Goal: Task Accomplishment & Management: Use online tool/utility

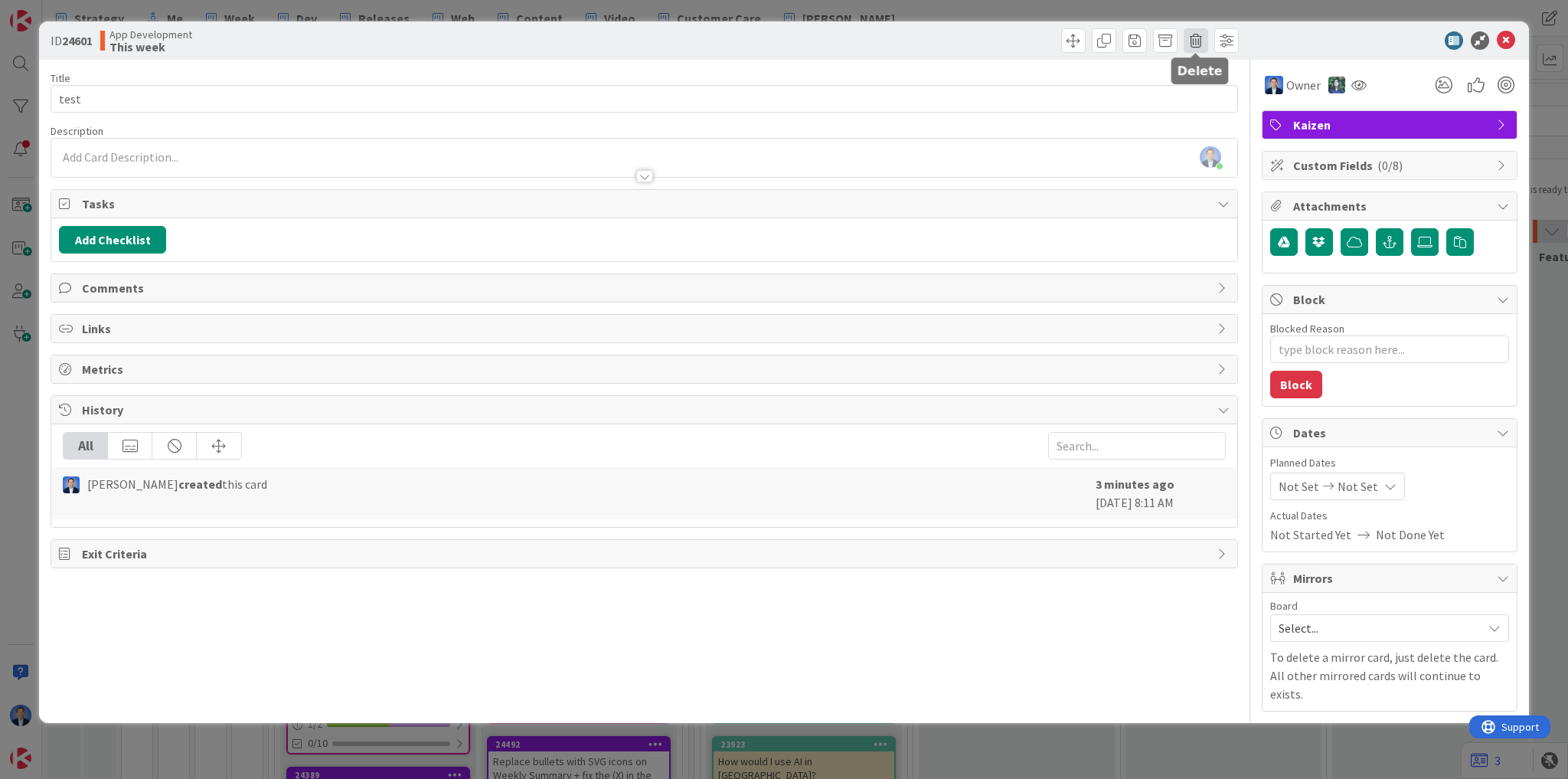
click at [1189, 33] on span at bounding box center [1196, 41] width 25 height 25
click at [1225, 117] on button "Delete" at bounding box center [1220, 113] width 57 height 28
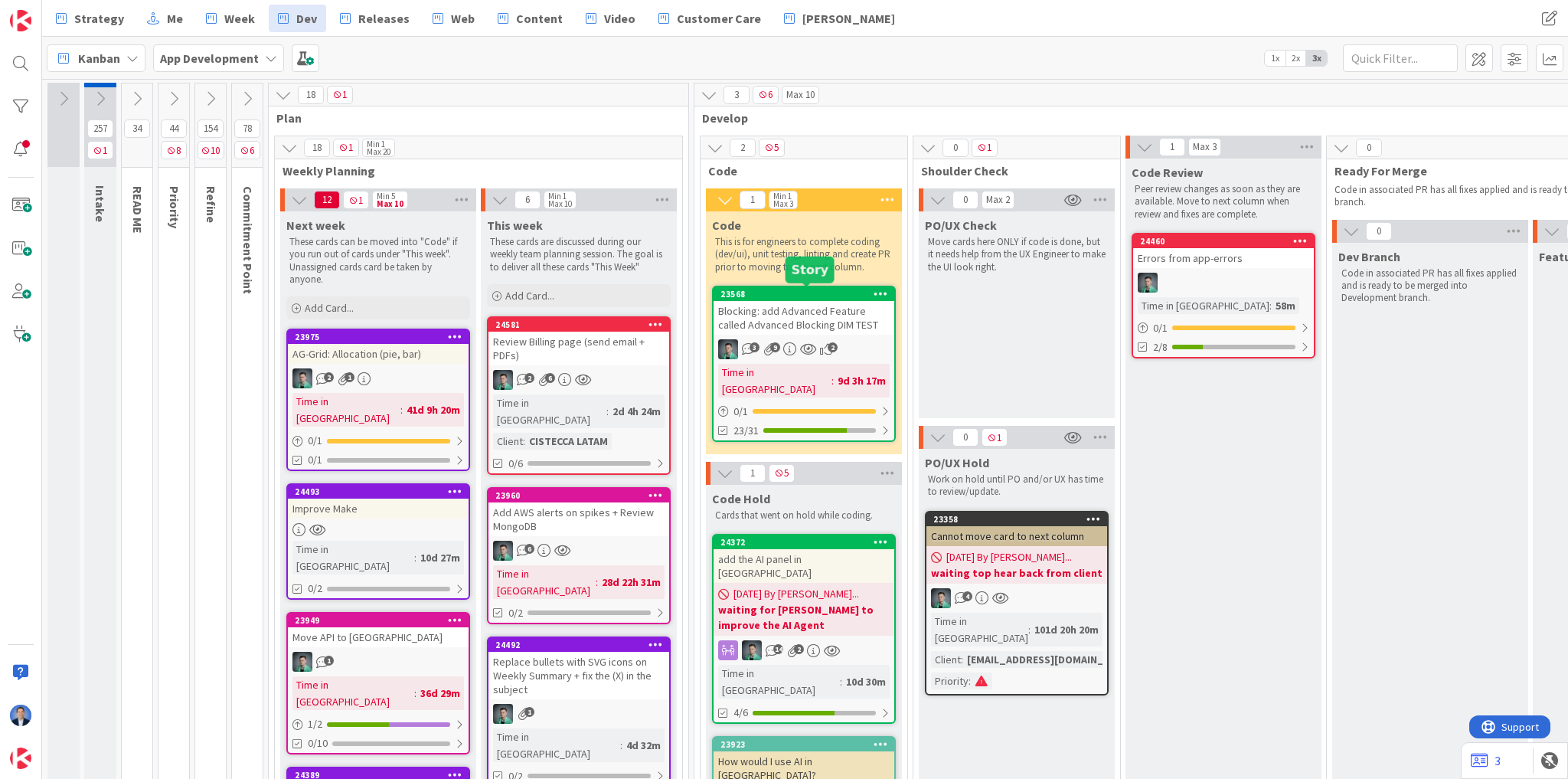
click at [806, 297] on div "23568" at bounding box center [808, 294] width 174 height 11
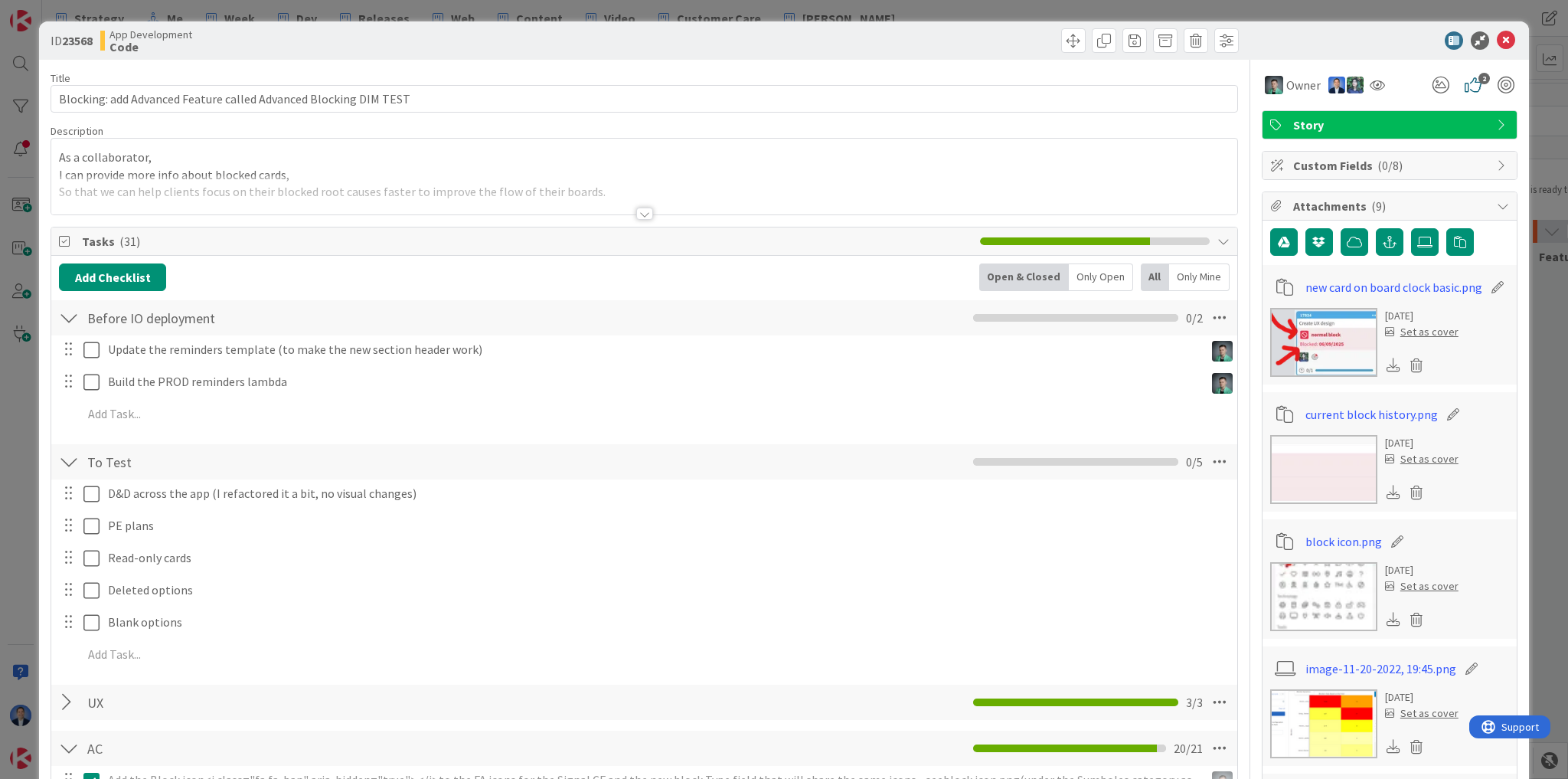
click at [455, 180] on div at bounding box center [644, 195] width 1185 height 39
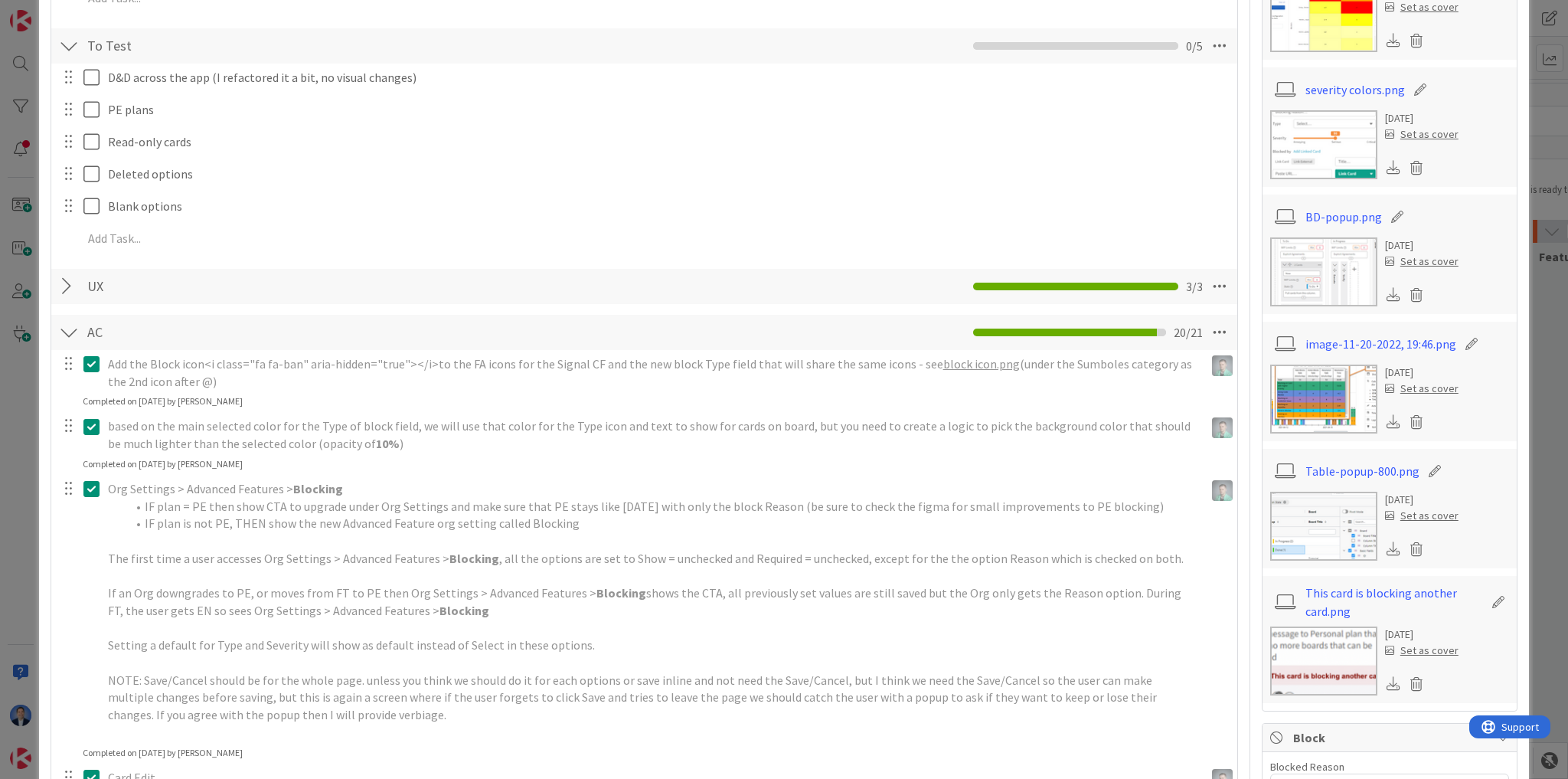
scroll to position [797, 0]
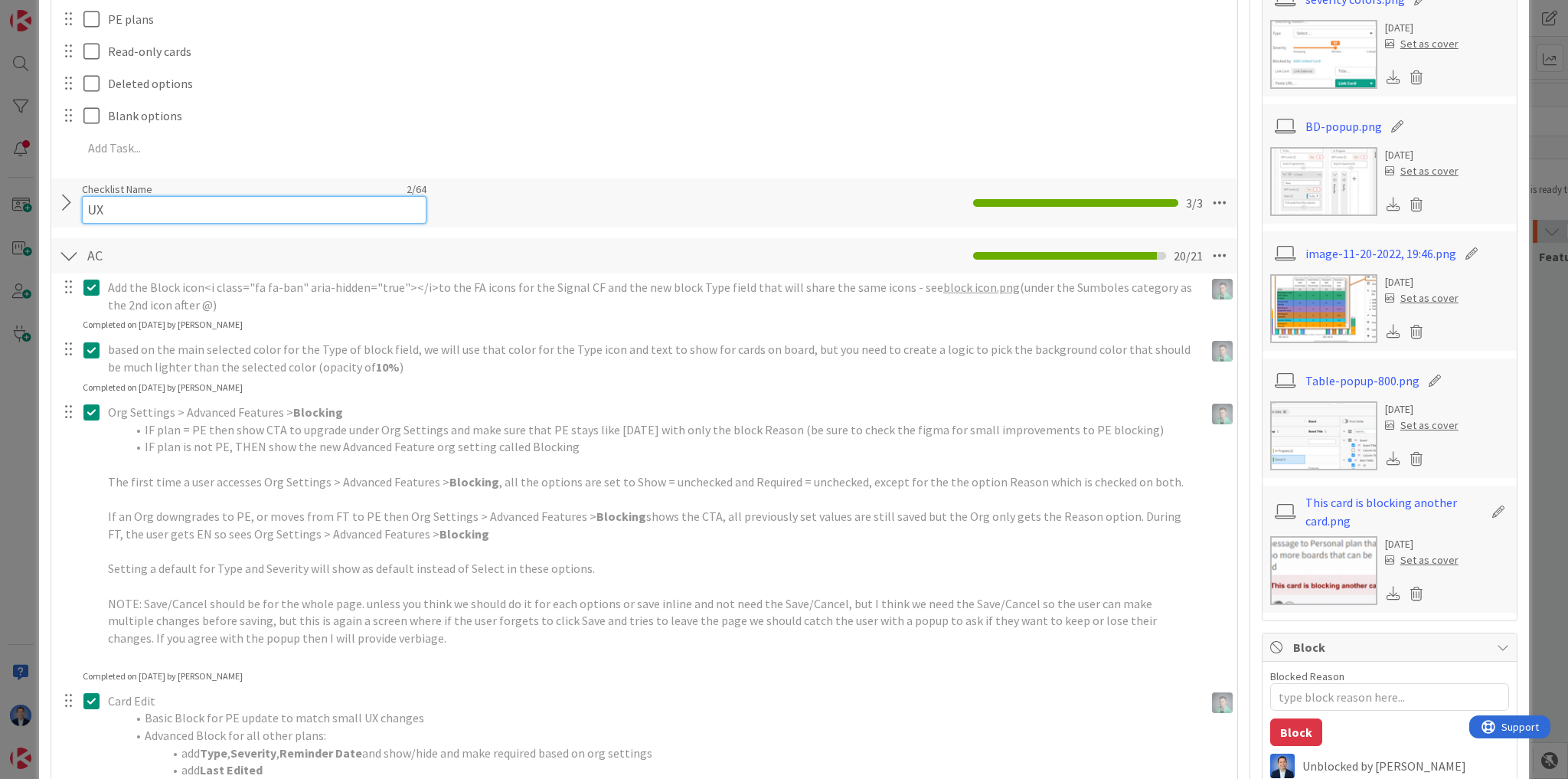
click at [315, 191] on div "Checklist Name 2 / 64 UX" at bounding box center [254, 202] width 345 height 42
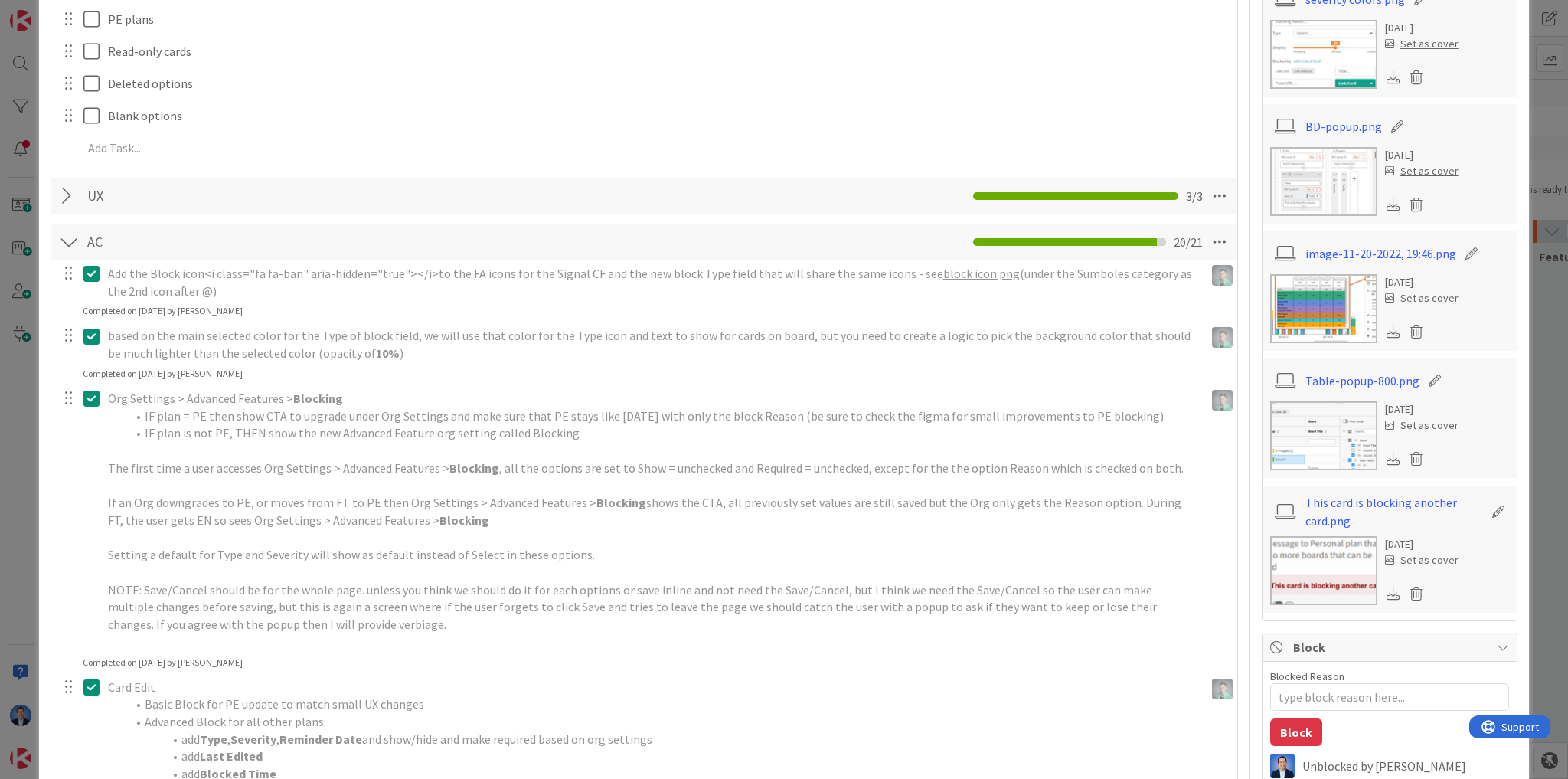
click at [62, 202] on div at bounding box center [69, 196] width 20 height 28
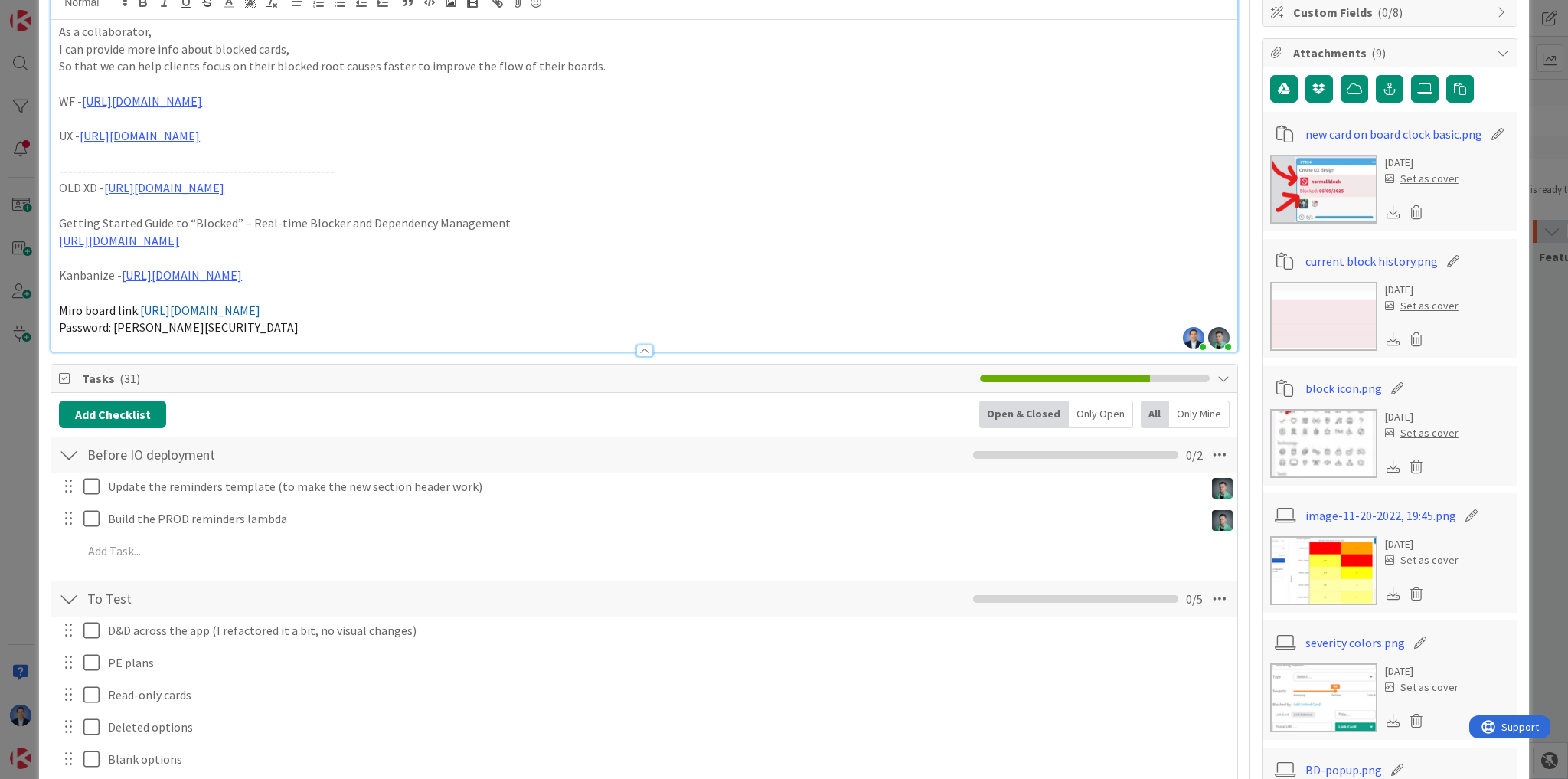
scroll to position [0, 0]
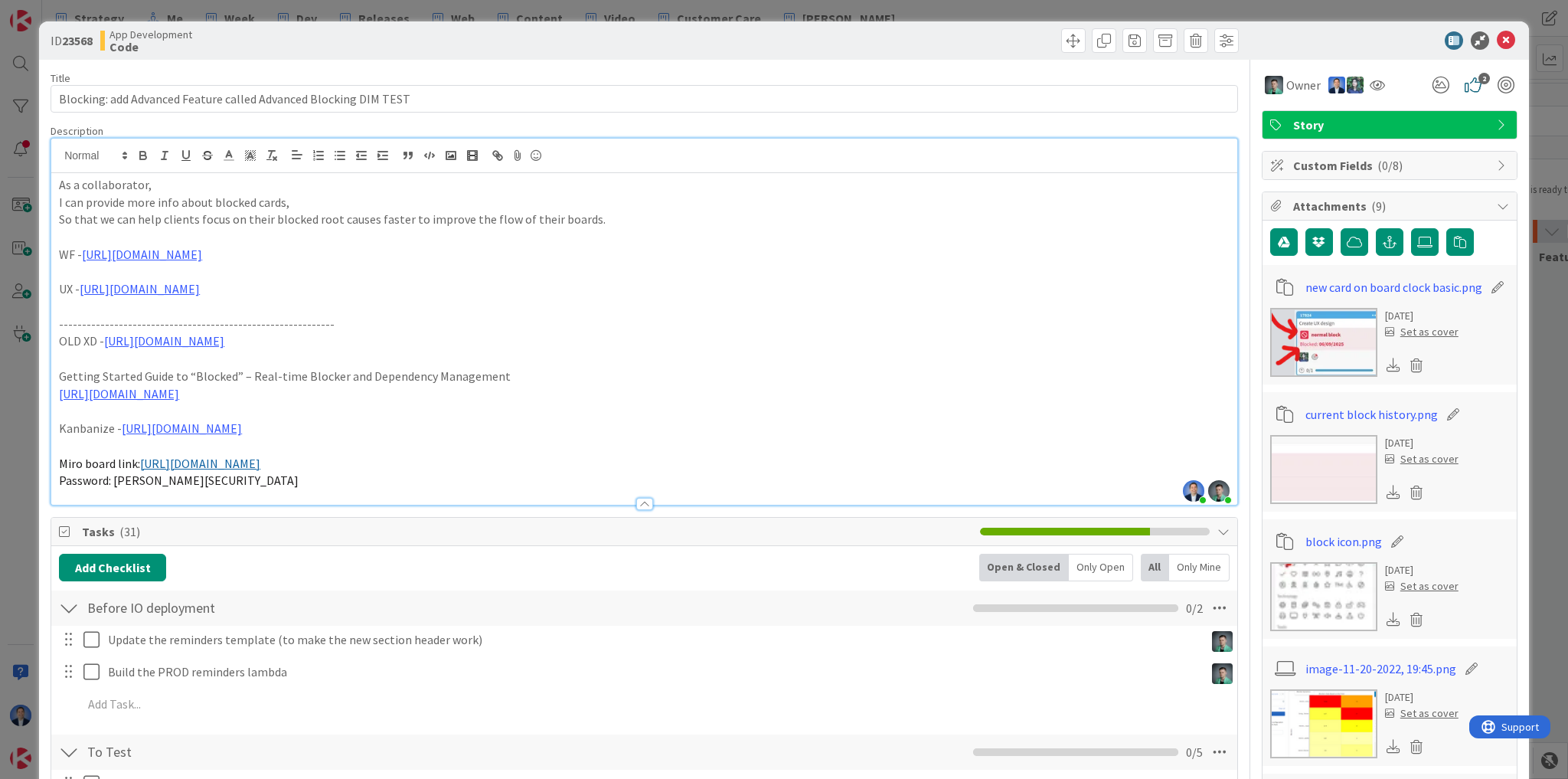
drag, startPoint x: 355, startPoint y: 253, endPoint x: 361, endPoint y: 266, distance: 14.3
click at [202, 252] on link "[URL][DOMAIN_NAME]" at bounding box center [142, 254] width 120 height 16
click at [360, 276] on link "[URL][DOMAIN_NAME]" at bounding box center [376, 285] width 105 height 20
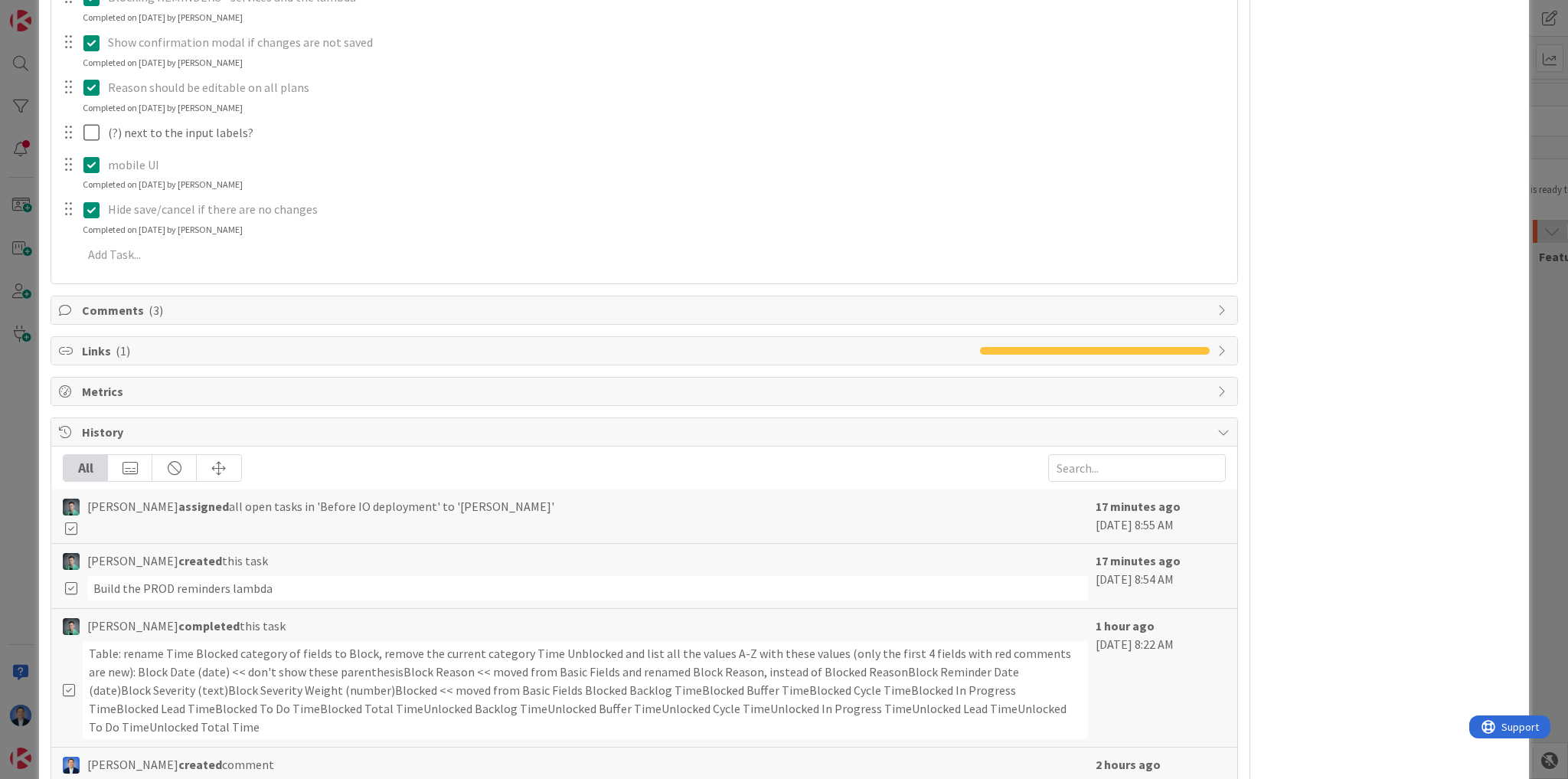
scroll to position [3246, 0]
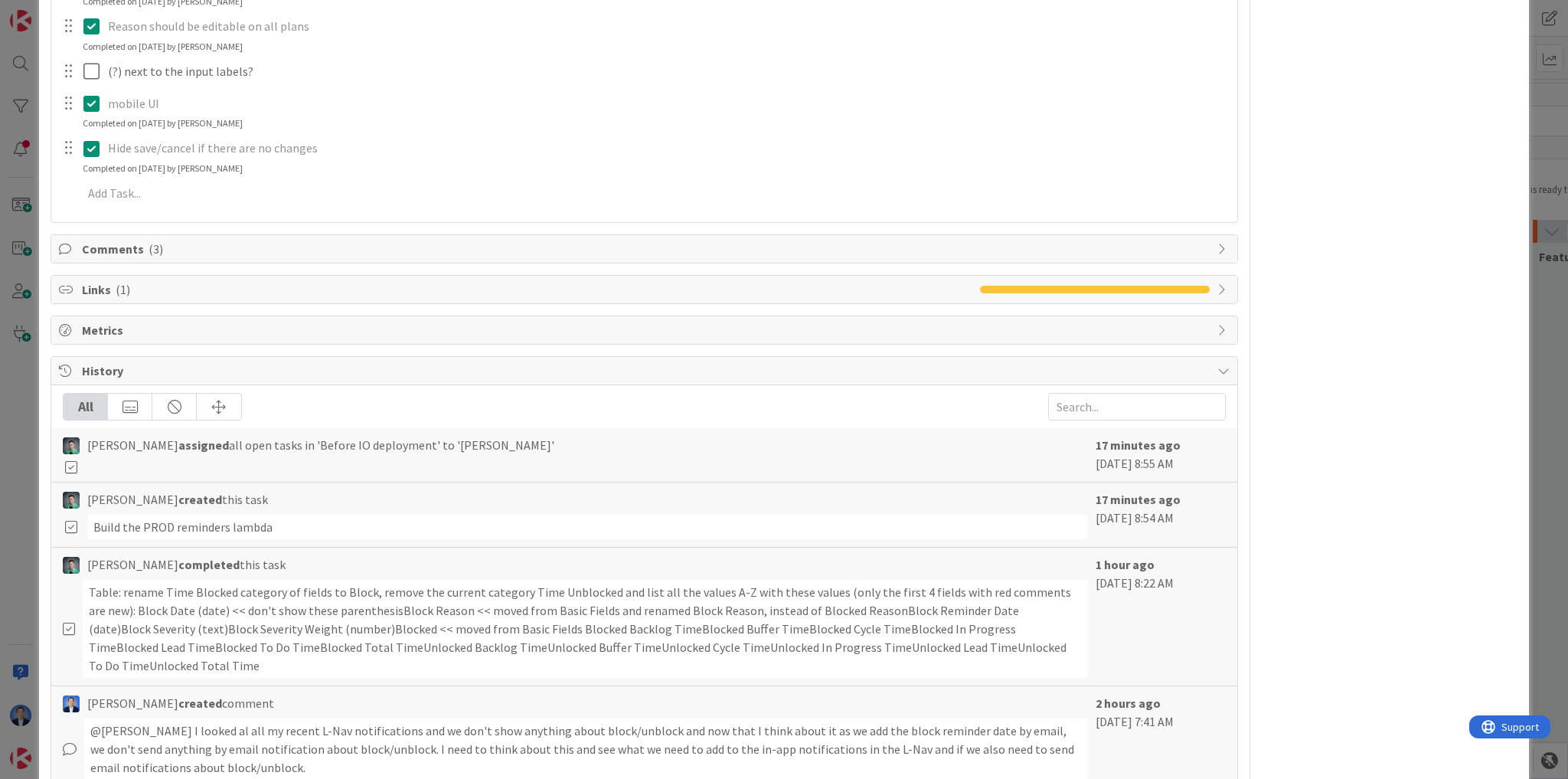
click at [288, 247] on span "Comments ( 3 )" at bounding box center [646, 249] width 1127 height 18
type textarea "x"
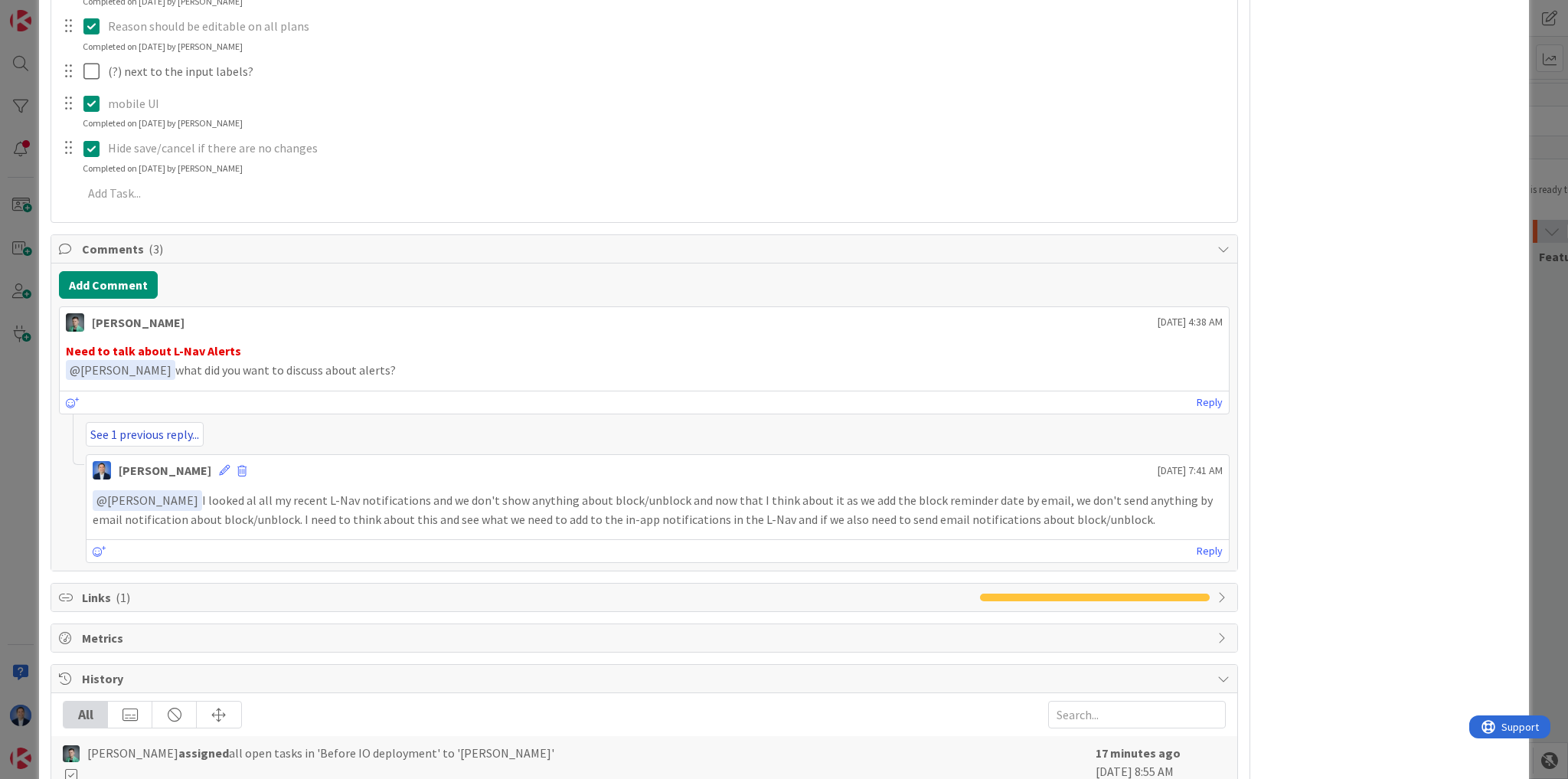
click at [187, 435] on link "See 1 previous reply..." at bounding box center [145, 433] width 118 height 25
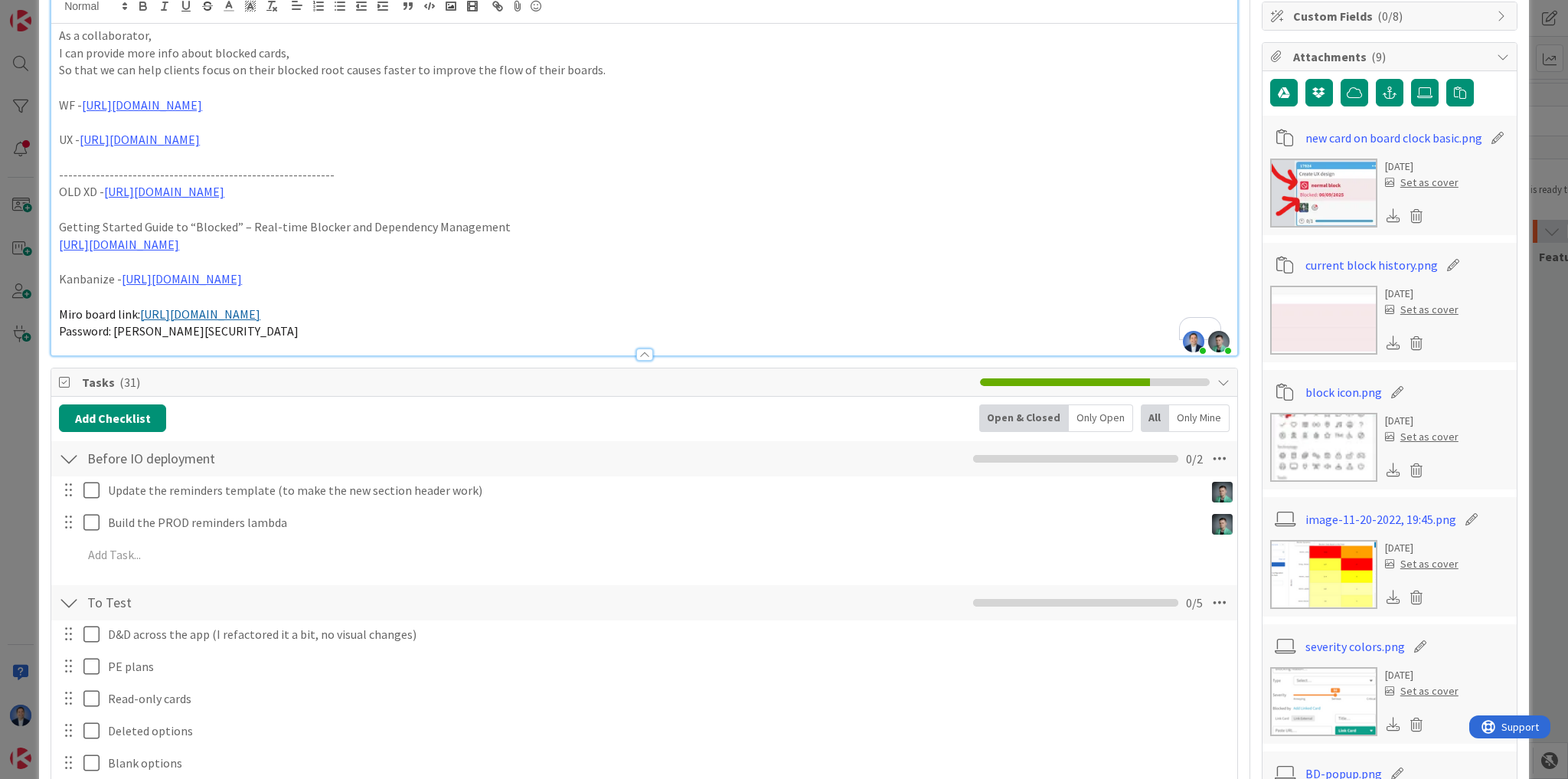
scroll to position [123, 0]
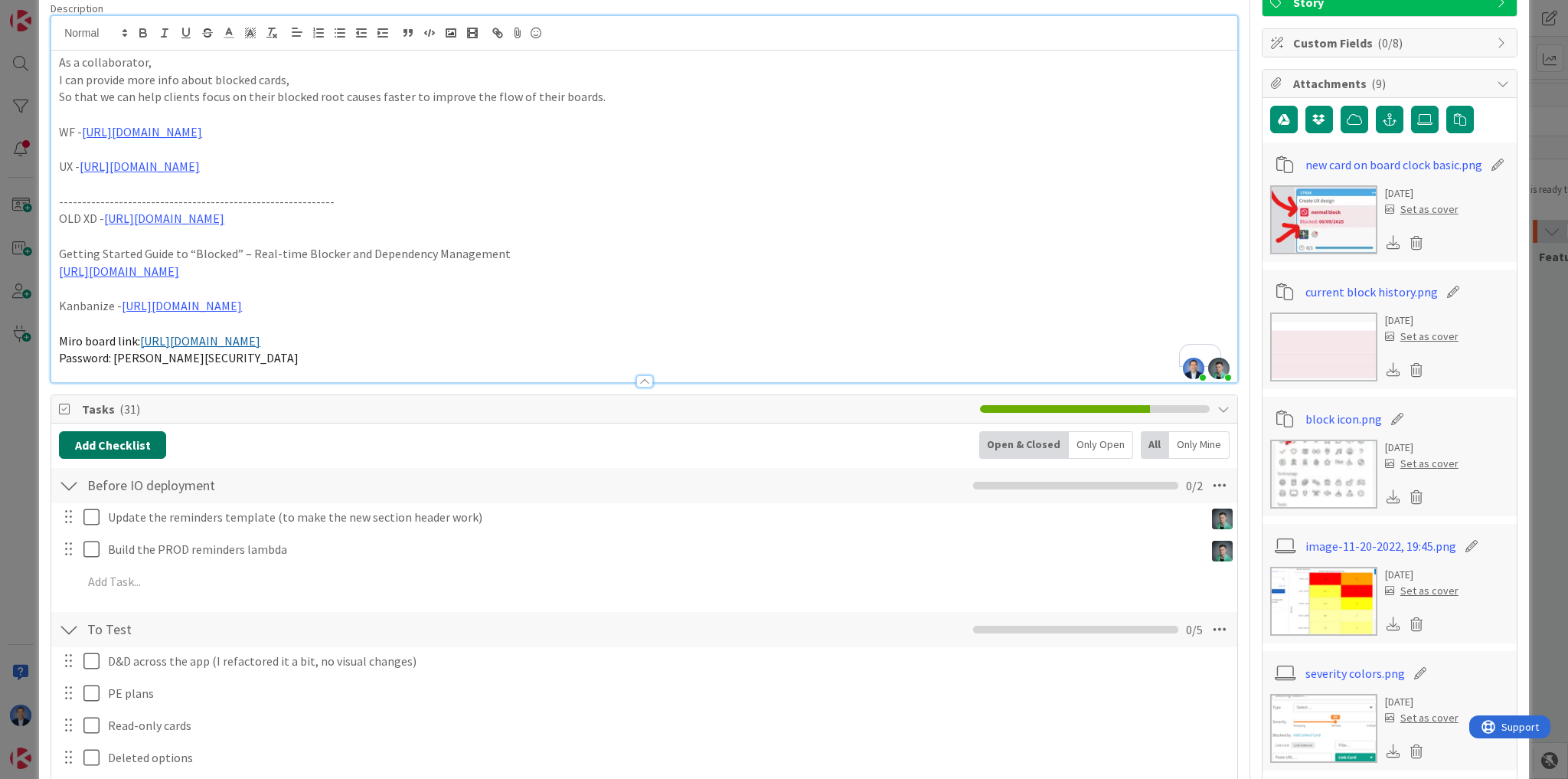
click at [90, 437] on button "Add Checklist" at bounding box center [113, 444] width 107 height 28
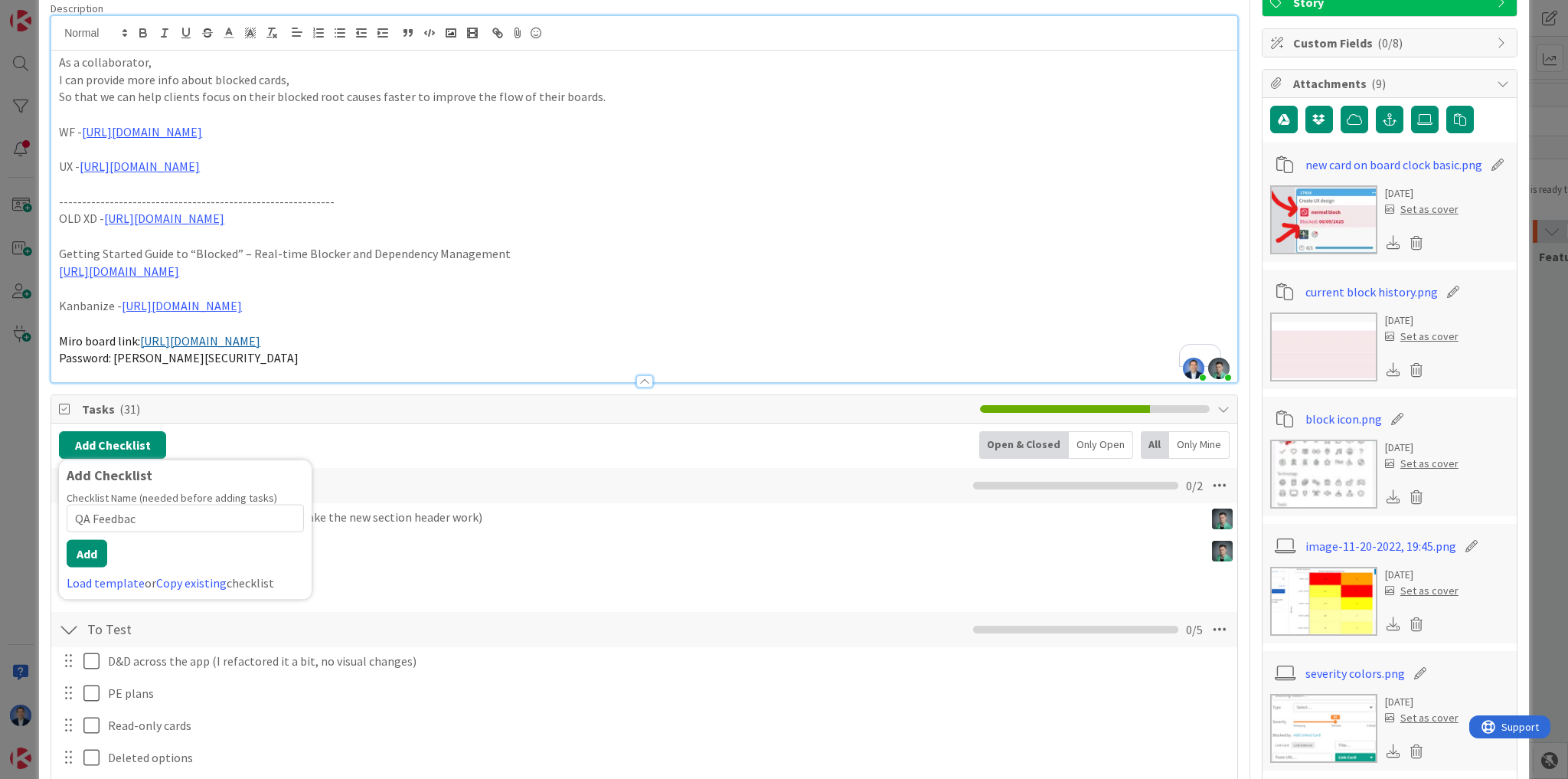
type input "QA Feedback"
type textarea "x"
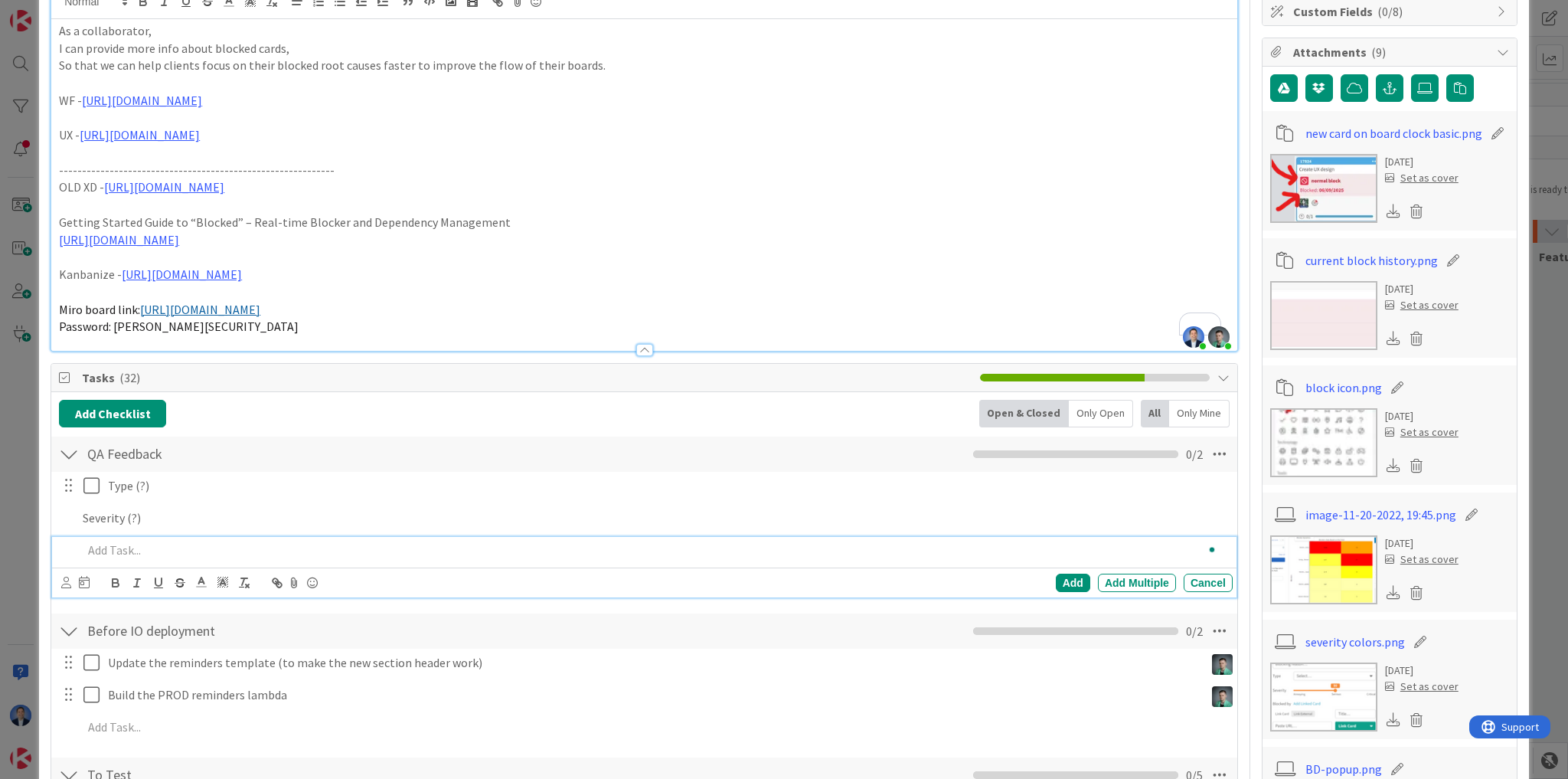
scroll to position [187, 0]
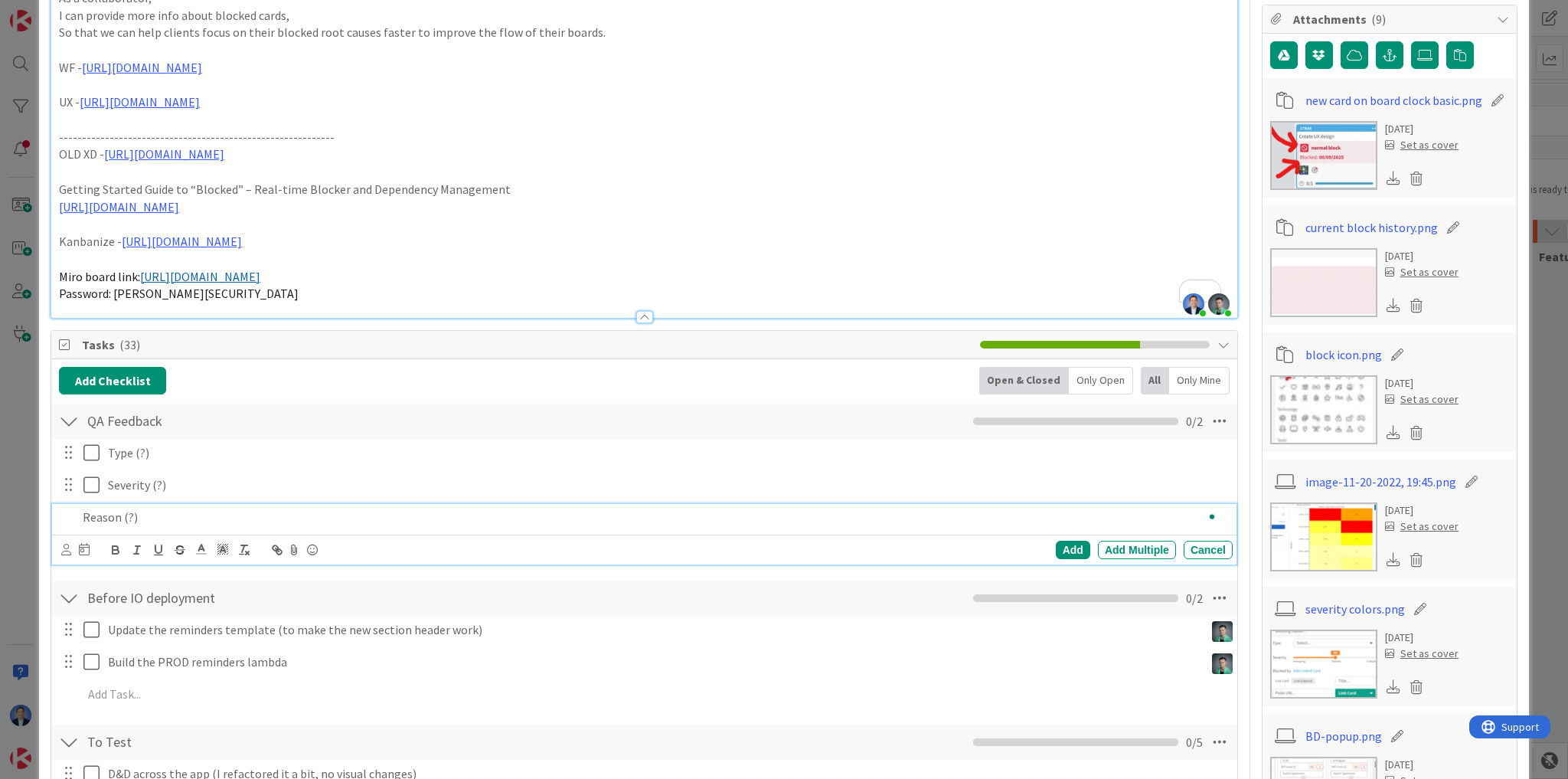
type textarea "x"
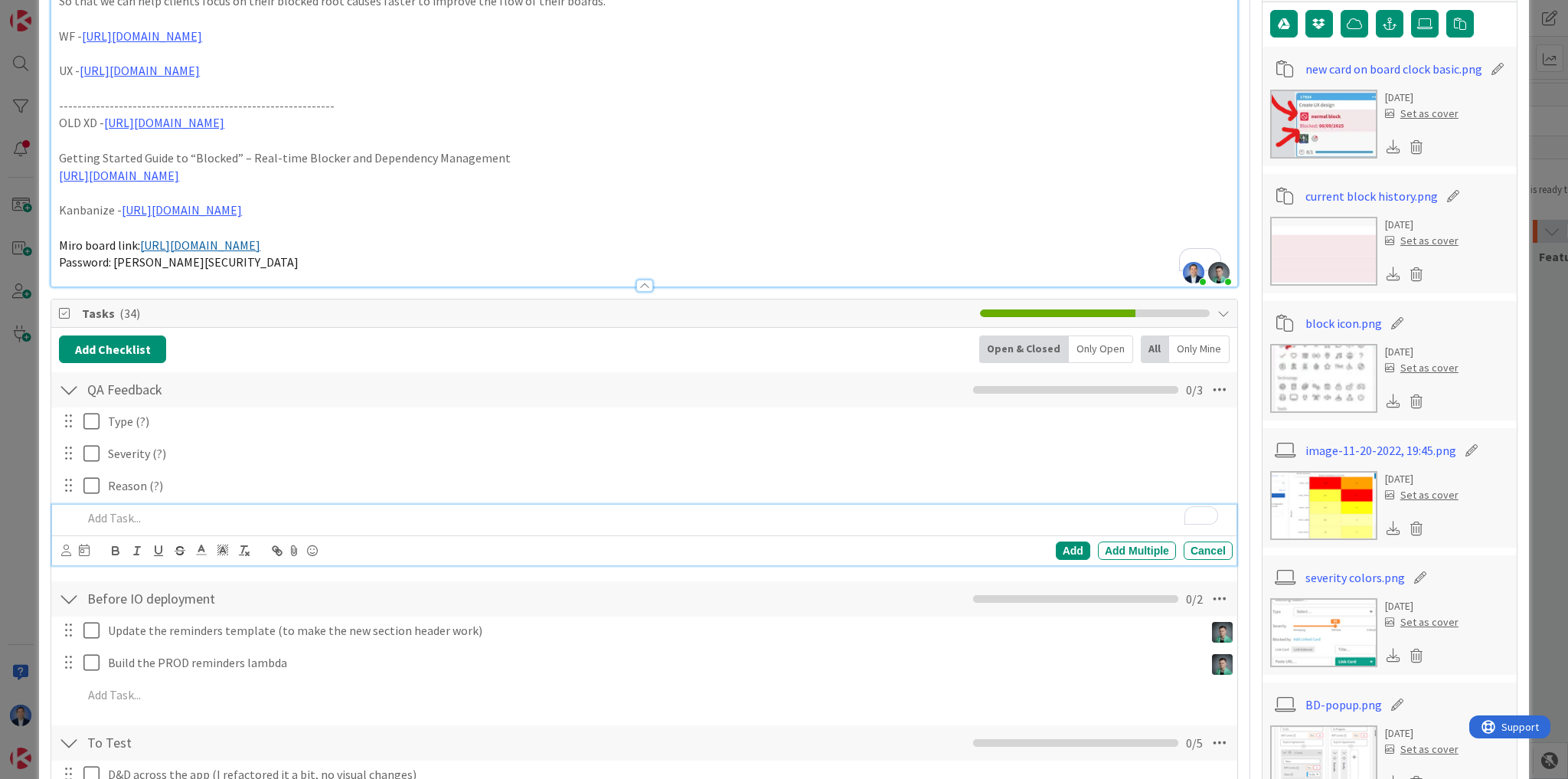
click at [179, 505] on div "To enrich screen reader interactions, please activate Accessibility in Grammarl…" at bounding box center [654, 517] width 1156 height 27
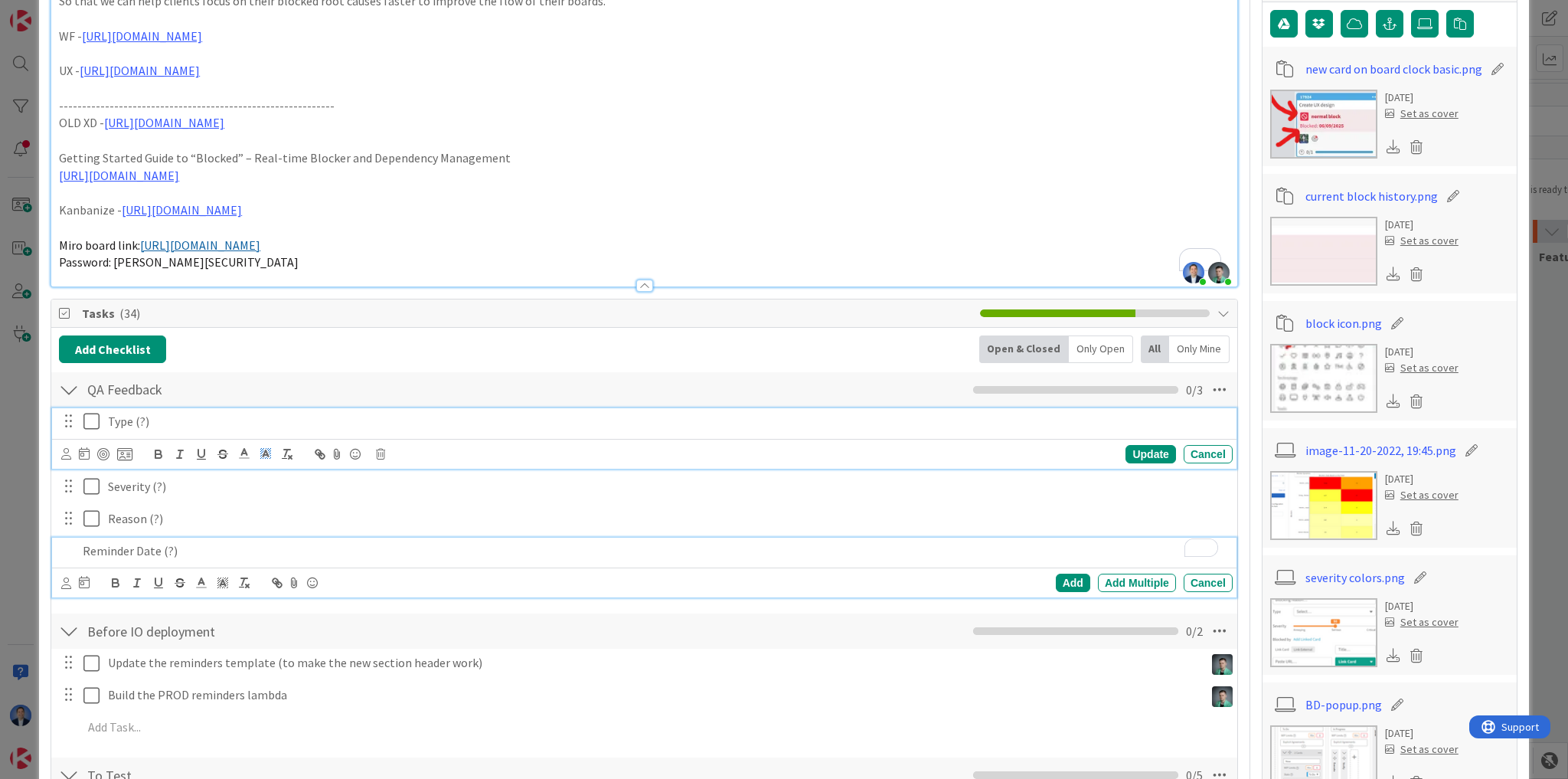
click at [216, 420] on div "Type (?) Update Cancel" at bounding box center [644, 438] width 1185 height 60
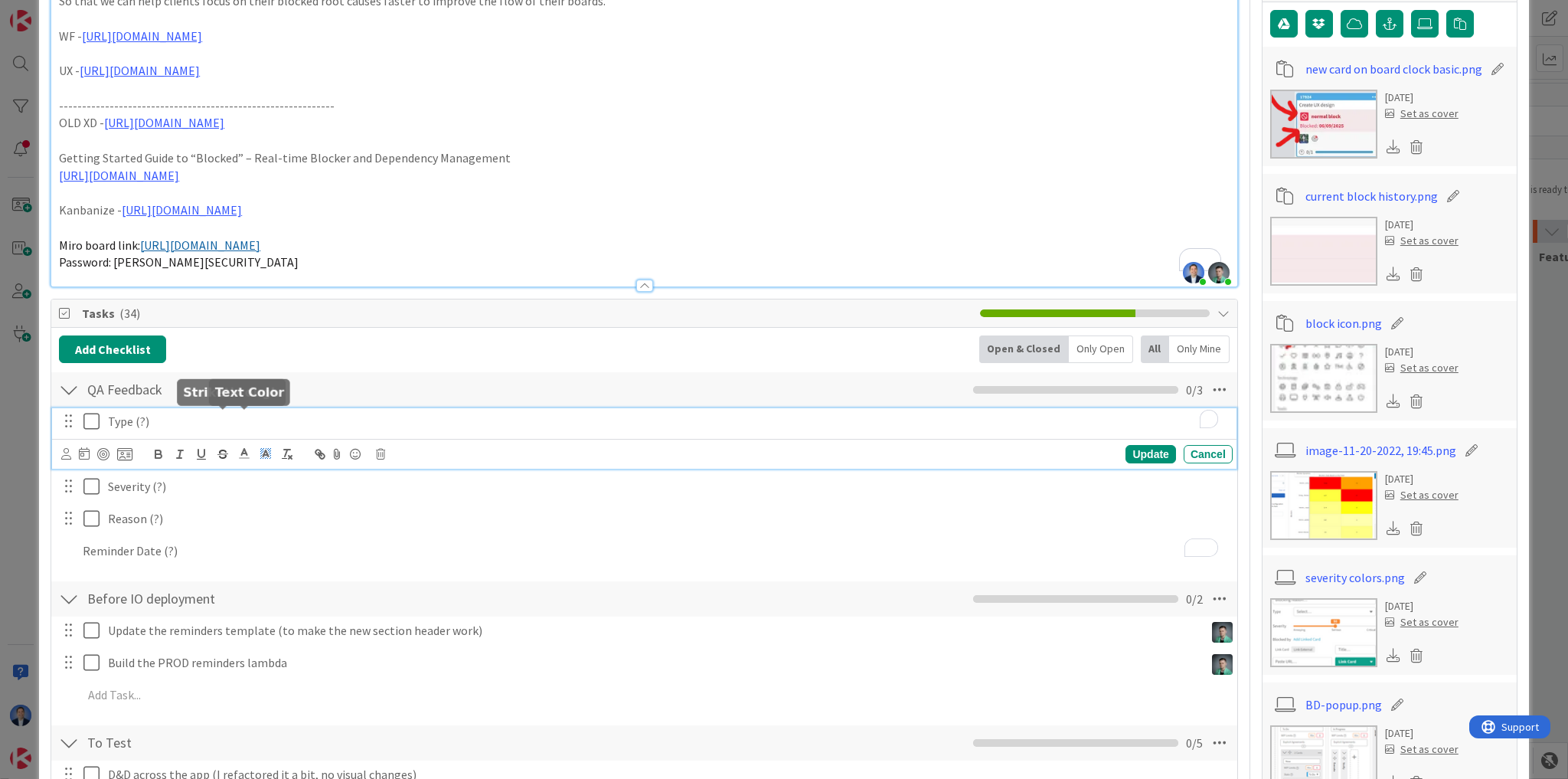
scroll to position [251, 0]
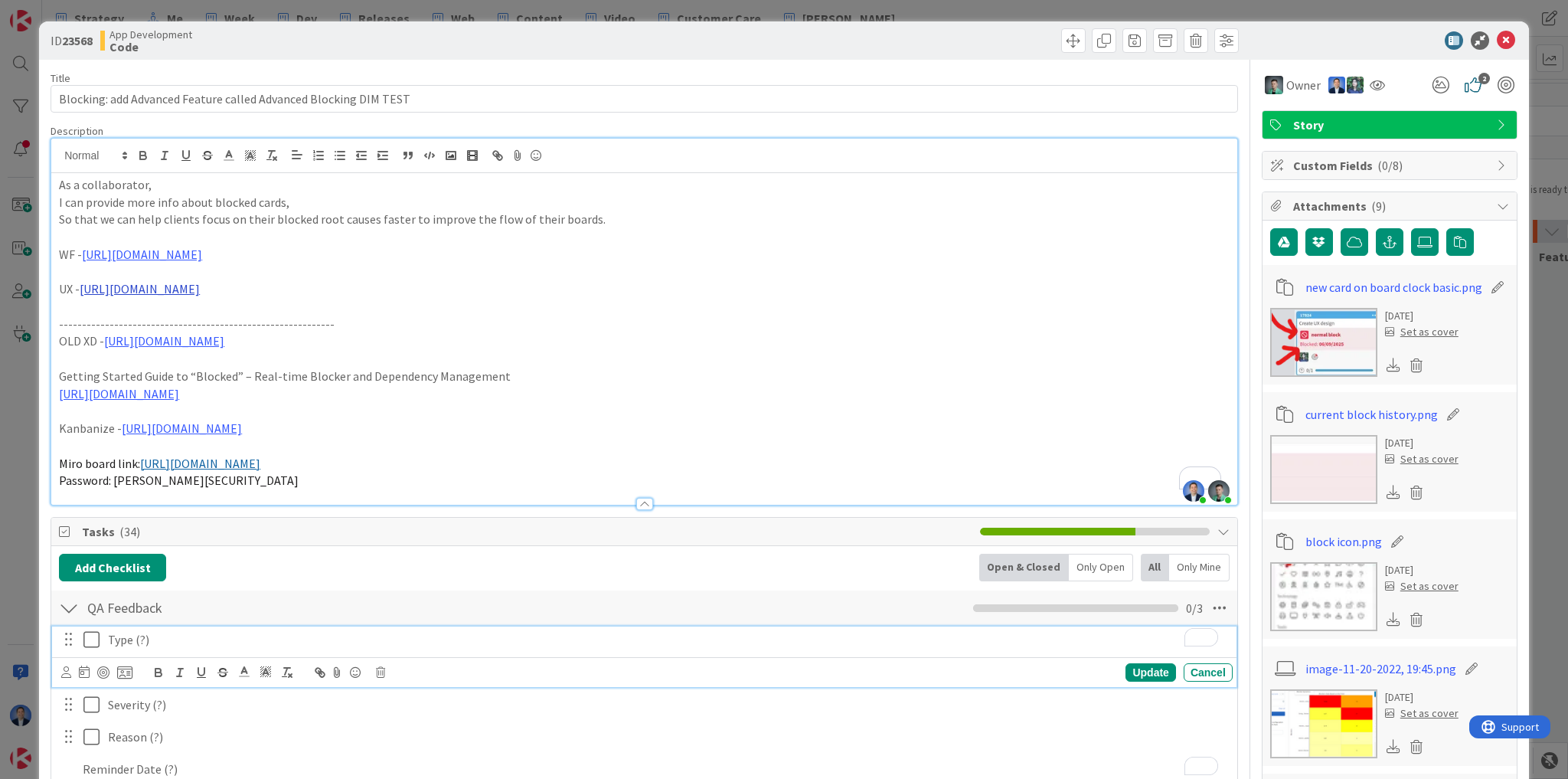
click at [200, 291] on link "[URL][DOMAIN_NAME]" at bounding box center [140, 288] width 120 height 16
click at [347, 312] on link "[URL][DOMAIN_NAME]" at bounding box center [333, 319] width 105 height 20
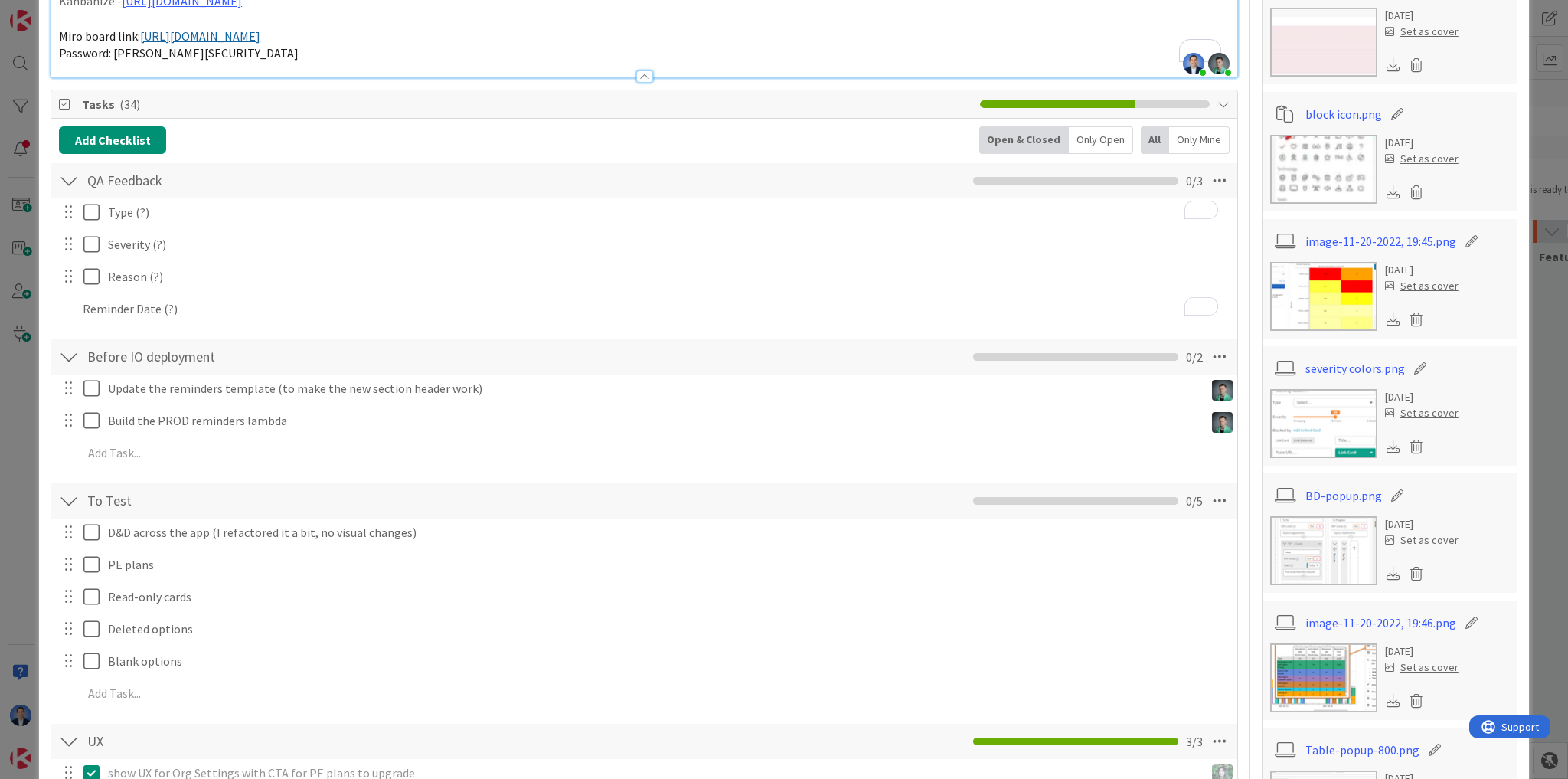
scroll to position [429, 0]
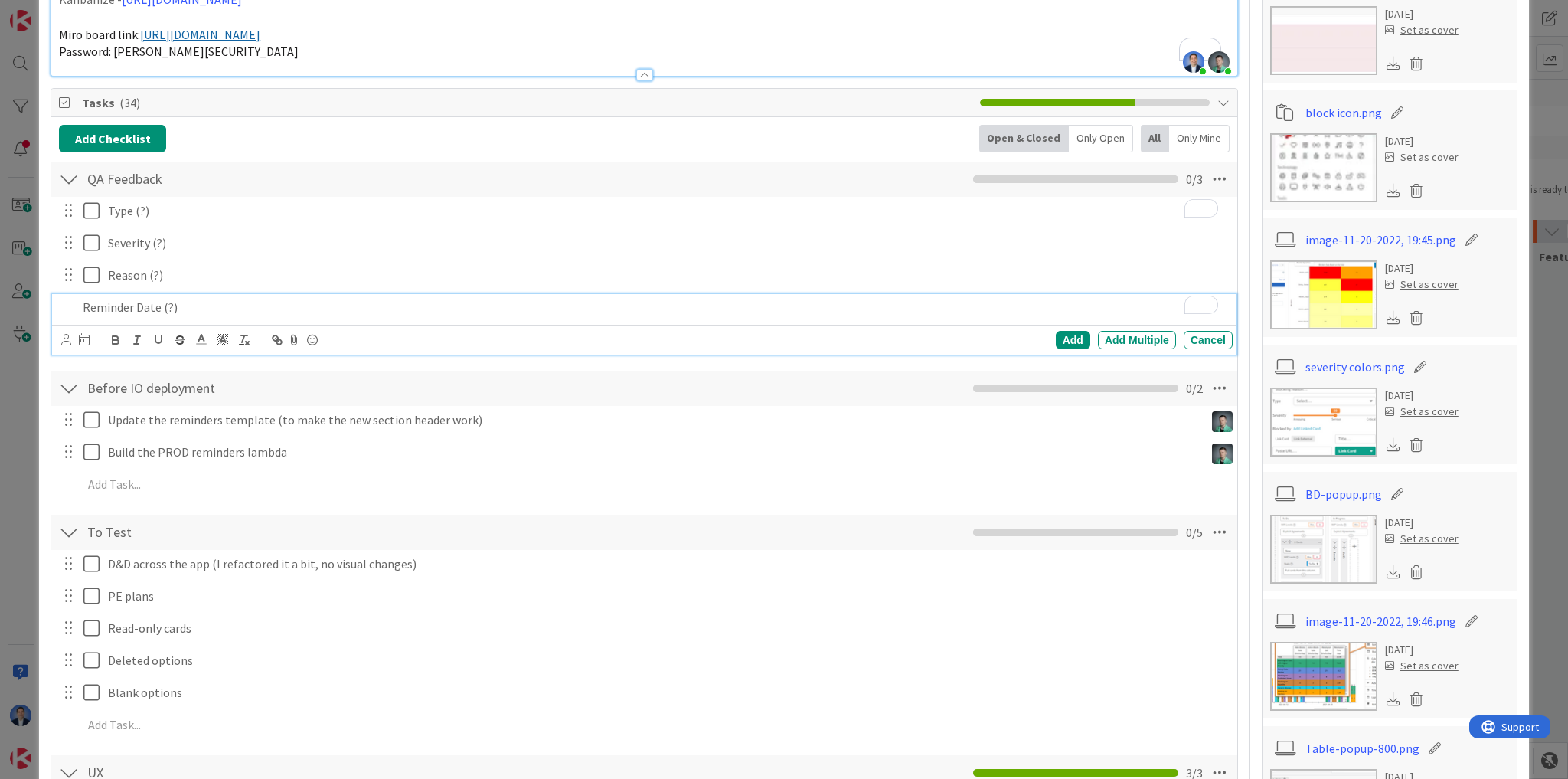
click at [205, 305] on p "Reminder Date (?)" at bounding box center [654, 307] width 1144 height 18
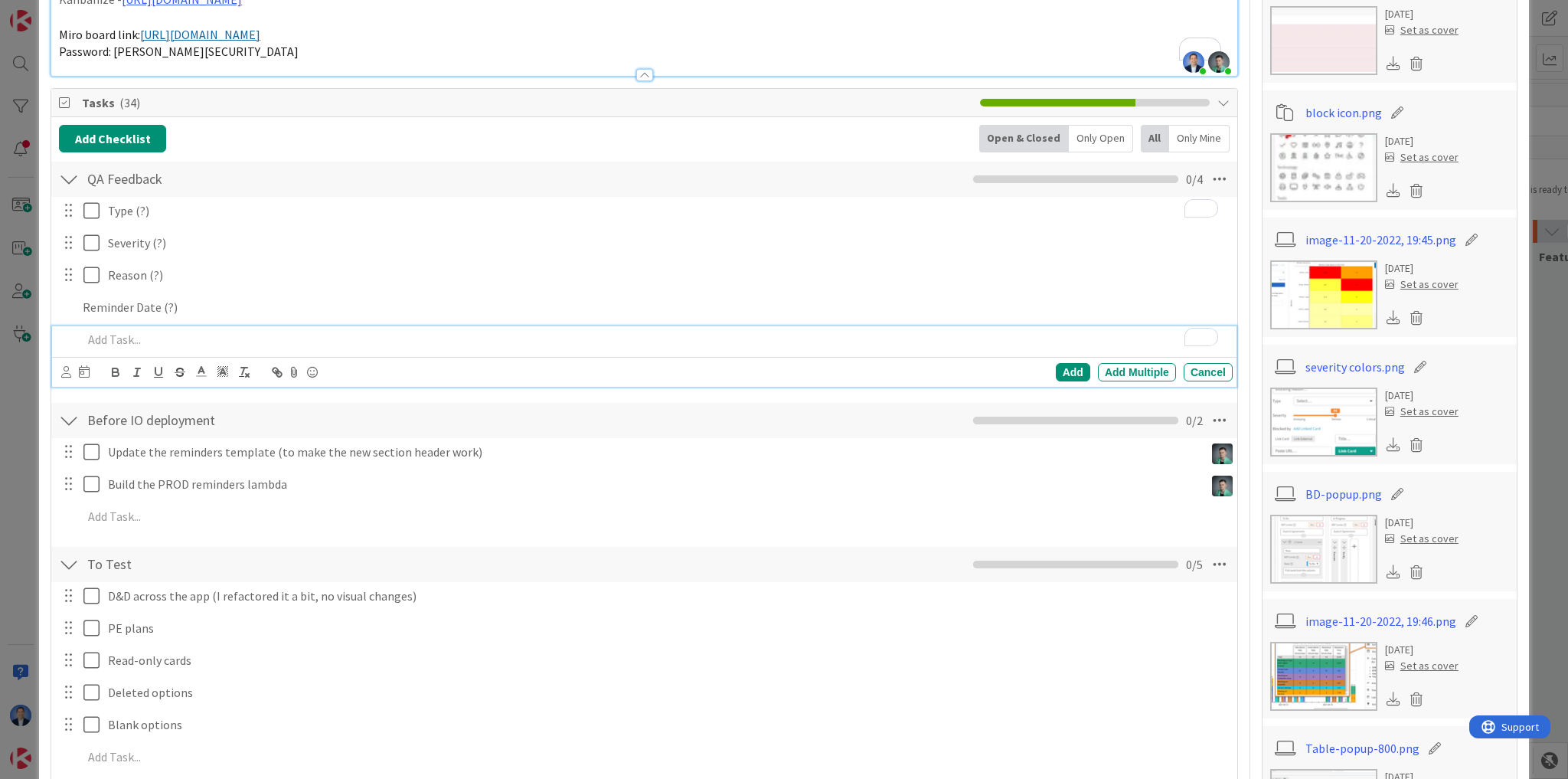
scroll to position [461, 0]
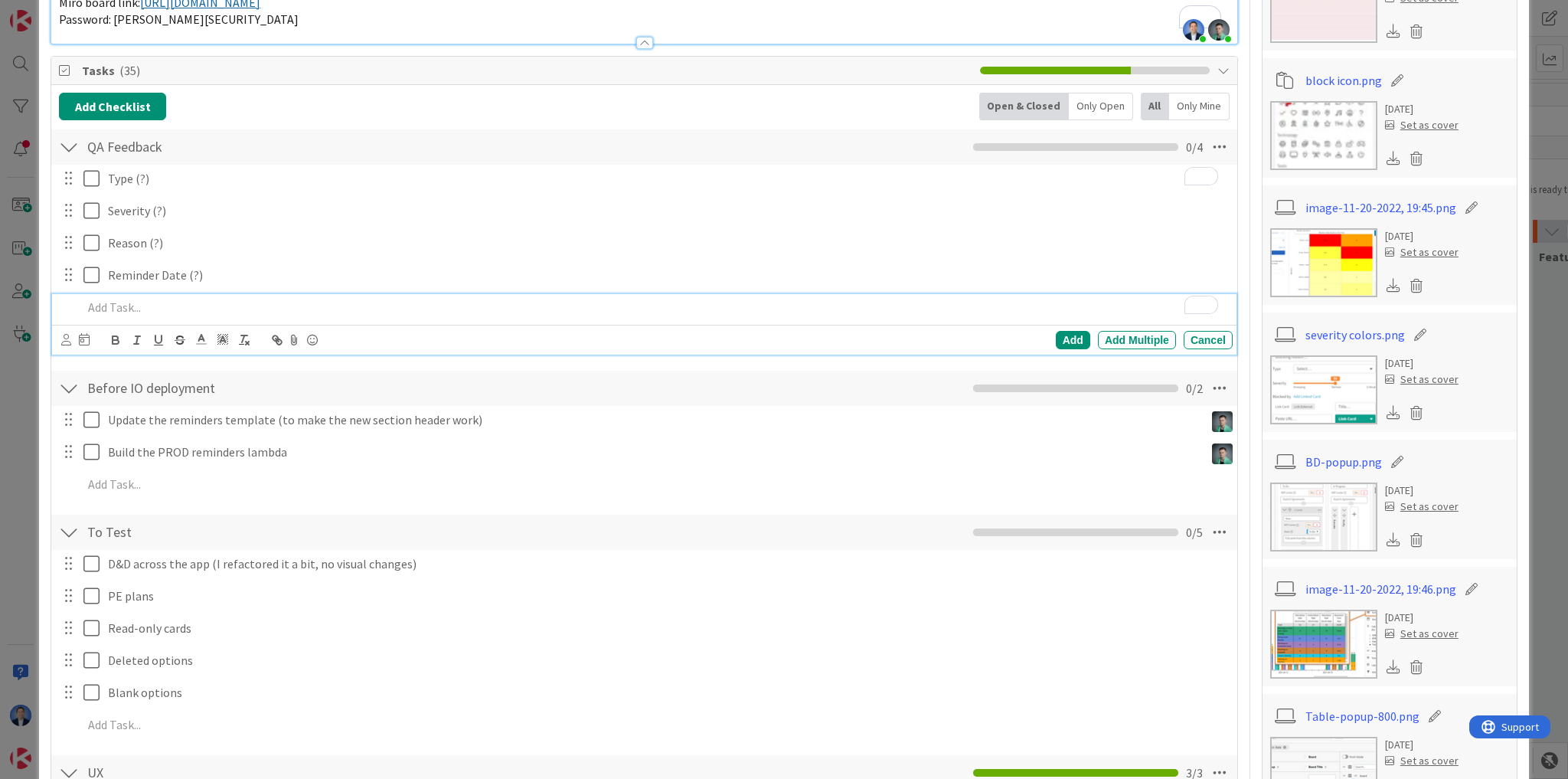
click at [392, 308] on p "To enrich screen reader interactions, please activate Accessibility in Grammarl…" at bounding box center [654, 307] width 1144 height 18
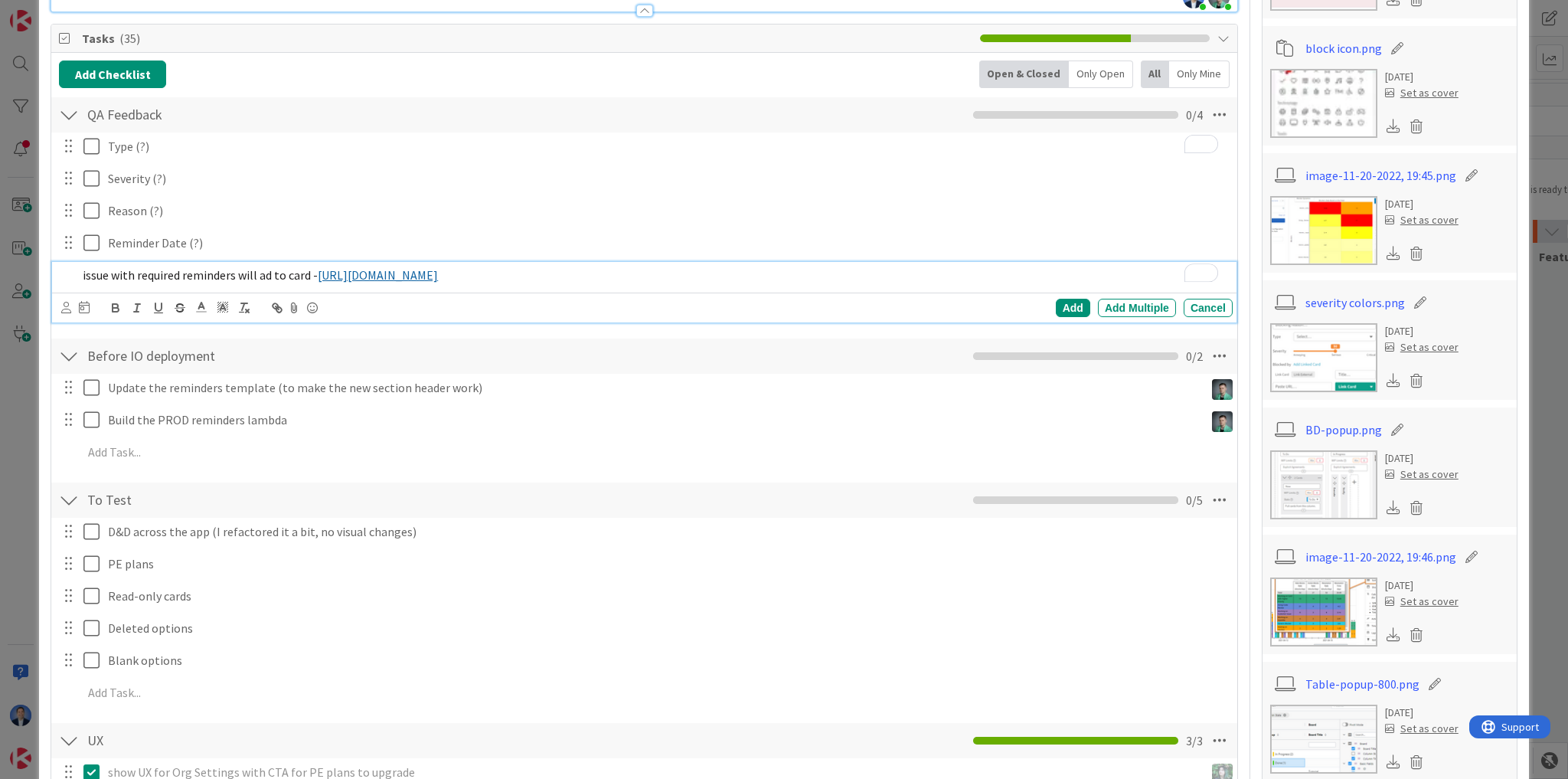
type textarea "x"
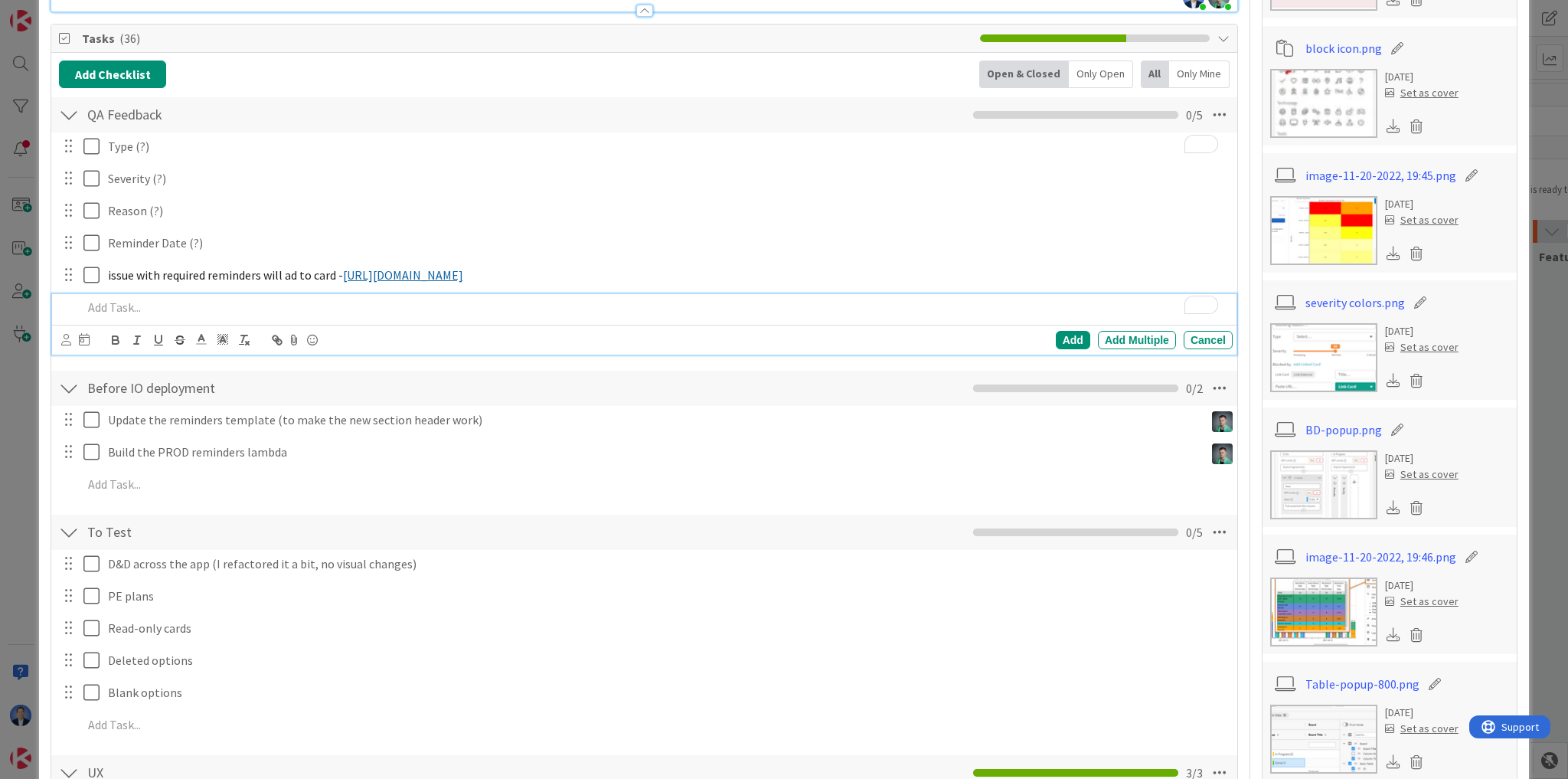
click at [341, 306] on p "To enrich screen reader interactions, please activate Accessibility in Grammarl…" at bounding box center [654, 307] width 1144 height 18
click at [86, 306] on span "this -" at bounding box center [96, 307] width 28 height 16
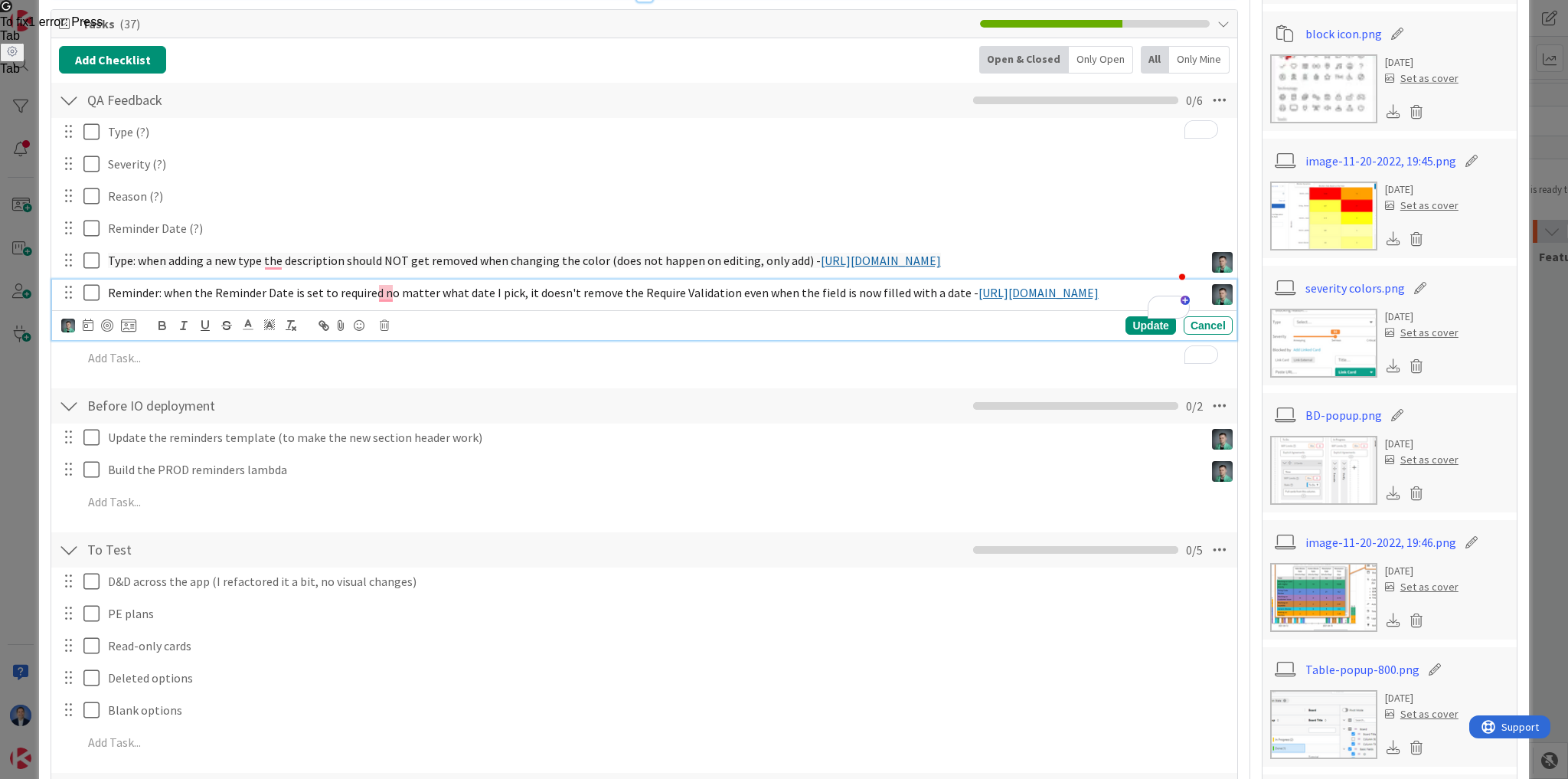
click at [945, 300] on span "Reminder: when the Reminder Date is set to required no matter what date I pick,…" at bounding box center [543, 292] width 870 height 16
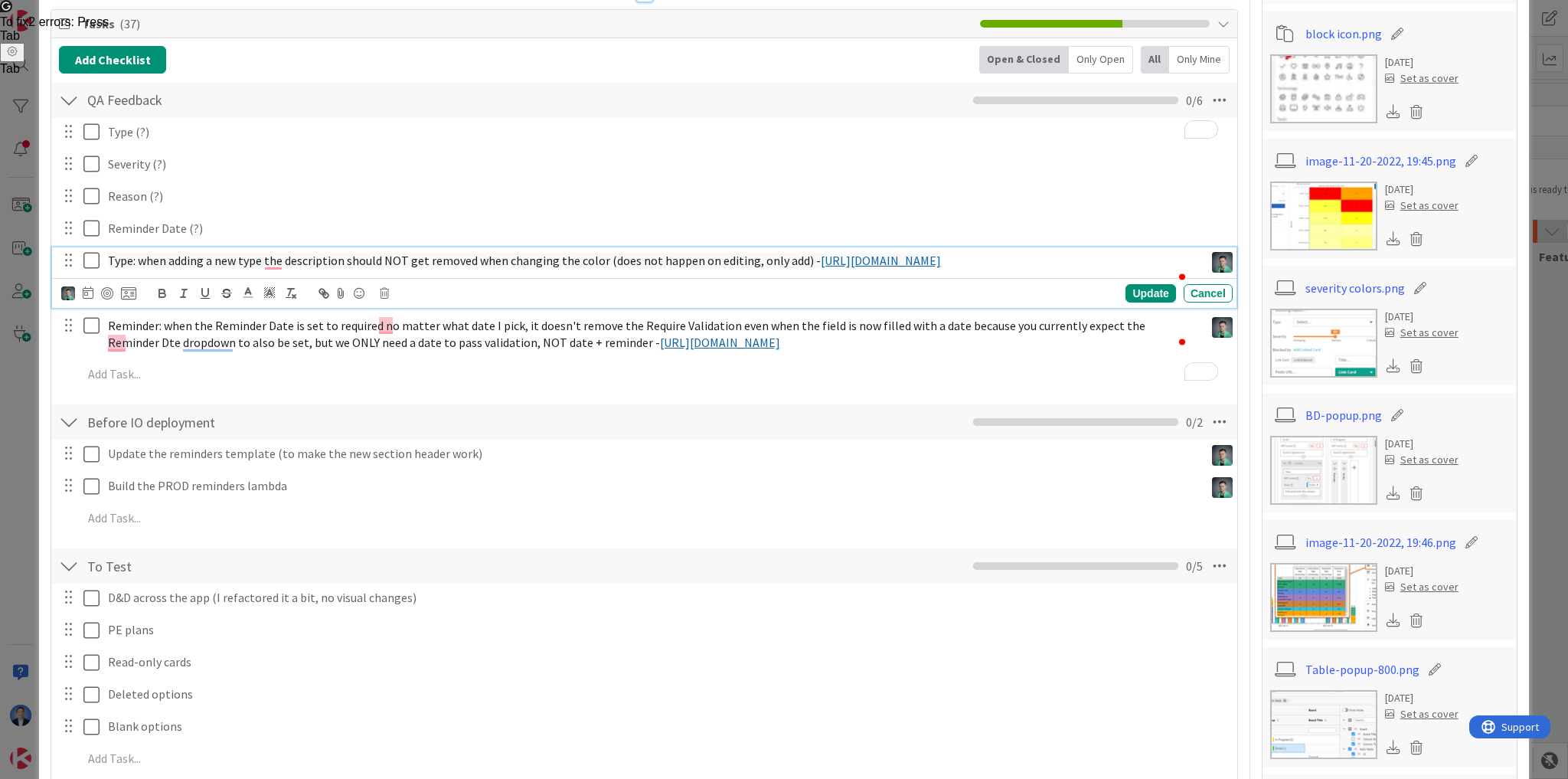
click at [119, 257] on span "Type: when adding a new type the description should NOT get removed when changi…" at bounding box center [464, 260] width 712 height 16
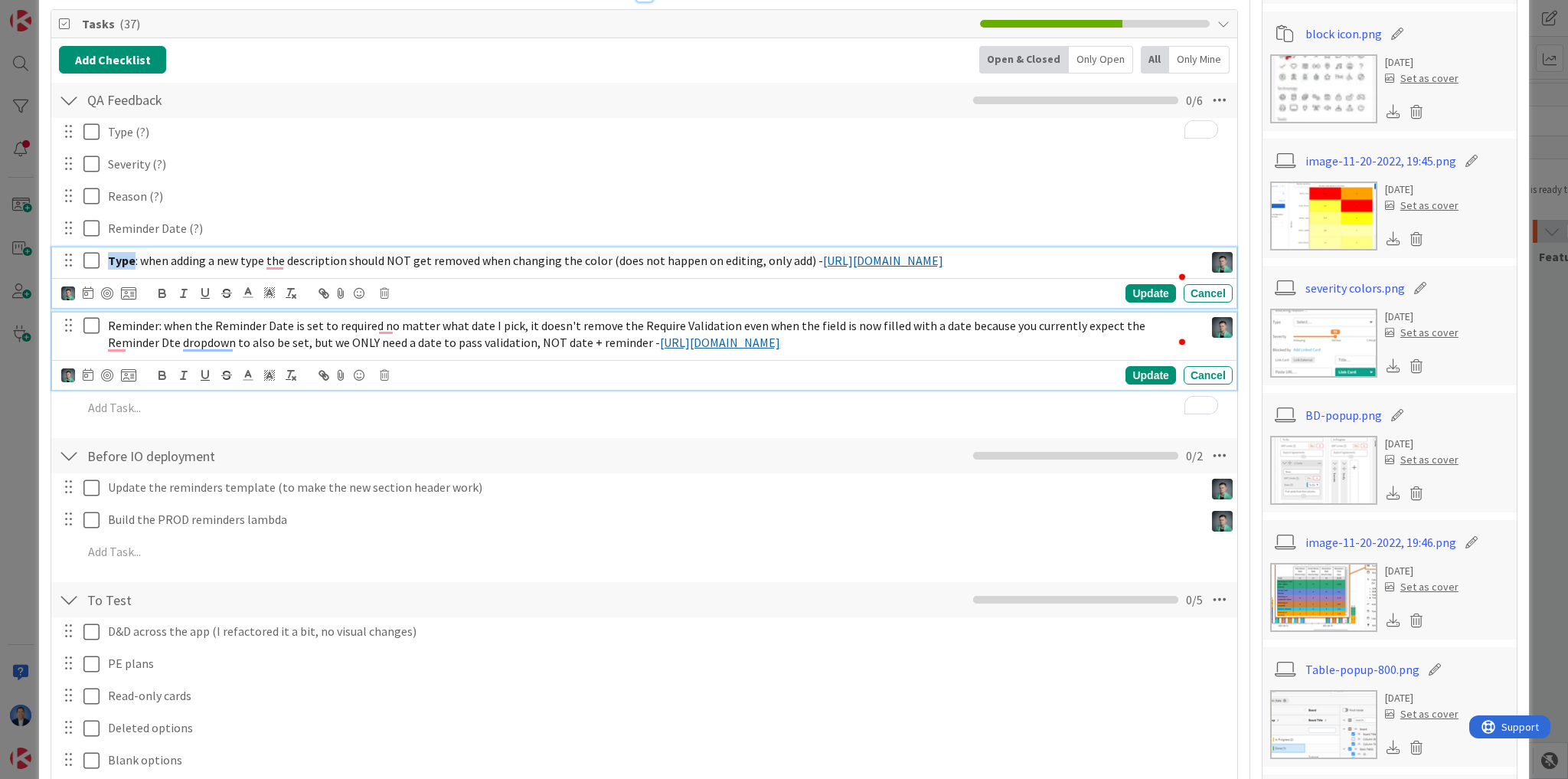
click at [118, 340] on span "Reminder: when the Reminder Date is set to required no matter what date I pick,…" at bounding box center [627, 335] width 1039 height 33
click at [119, 340] on span "Reminder: when the Reminder Date is set to required no matter what date I pick,…" at bounding box center [627, 335] width 1039 height 33
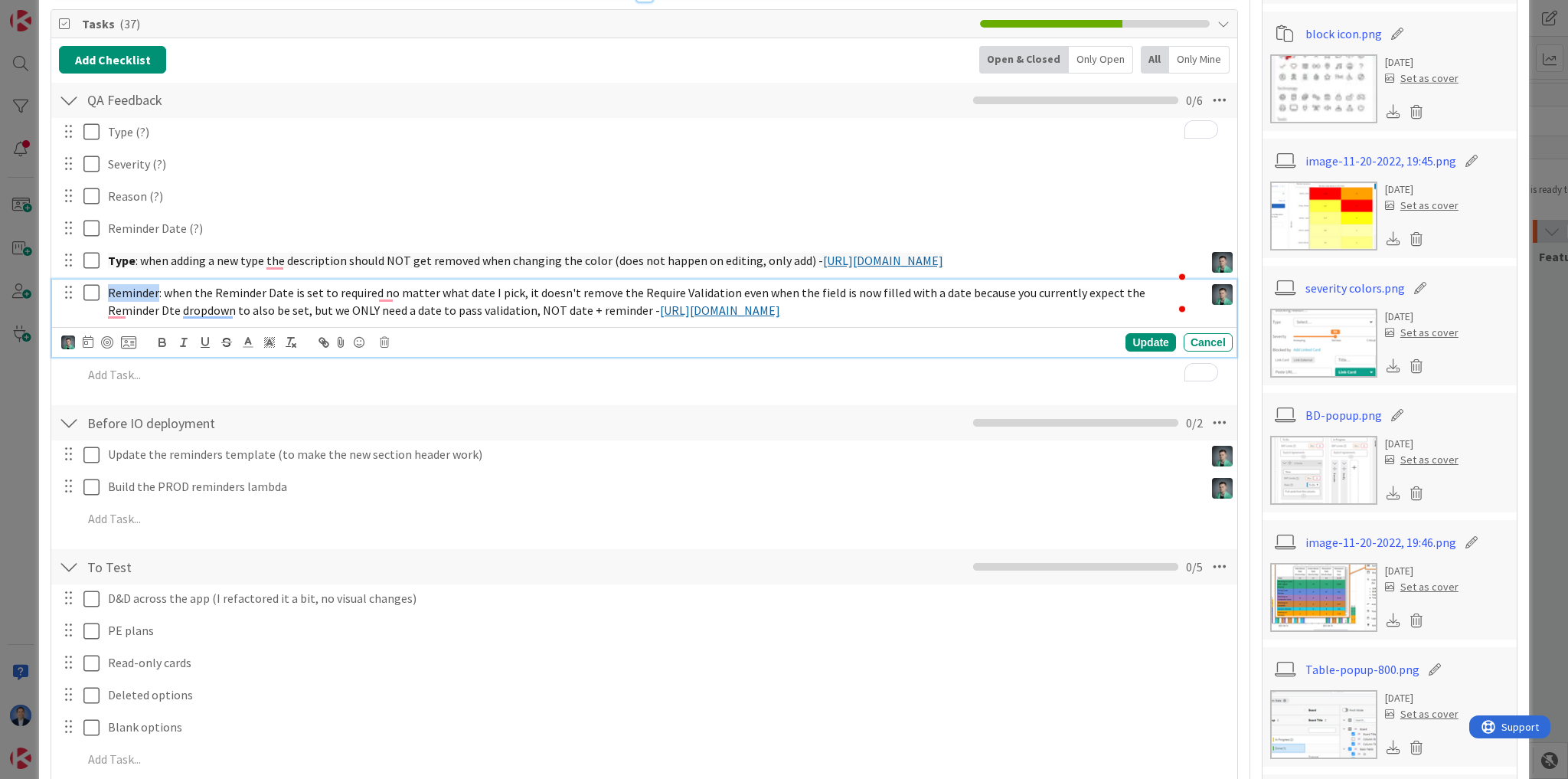
scroll to position [474, 0]
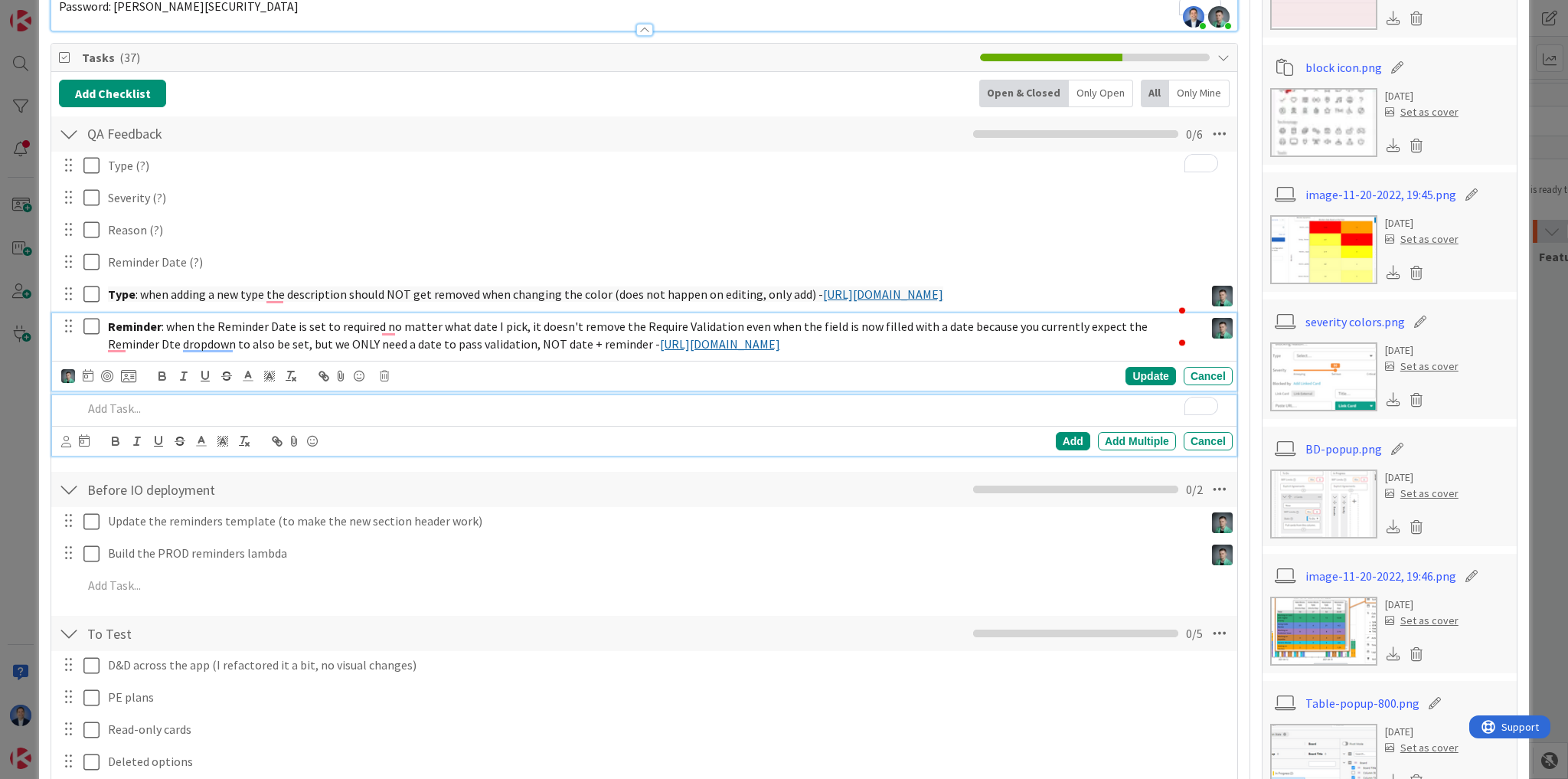
click at [554, 418] on p "To enrich screen reader interactions, please activate Accessibility in Grammarl…" at bounding box center [654, 408] width 1144 height 18
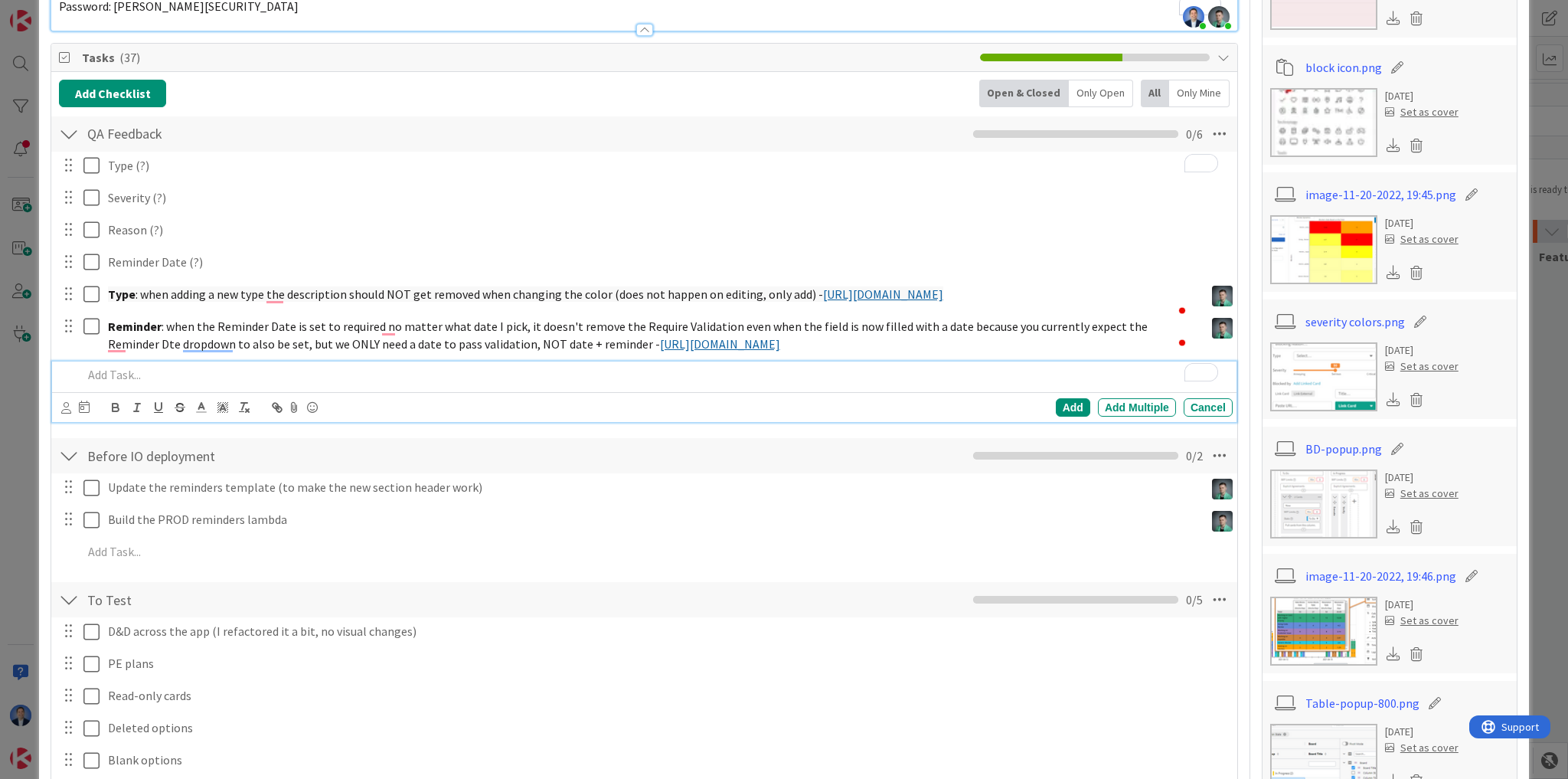
type textarea "x"
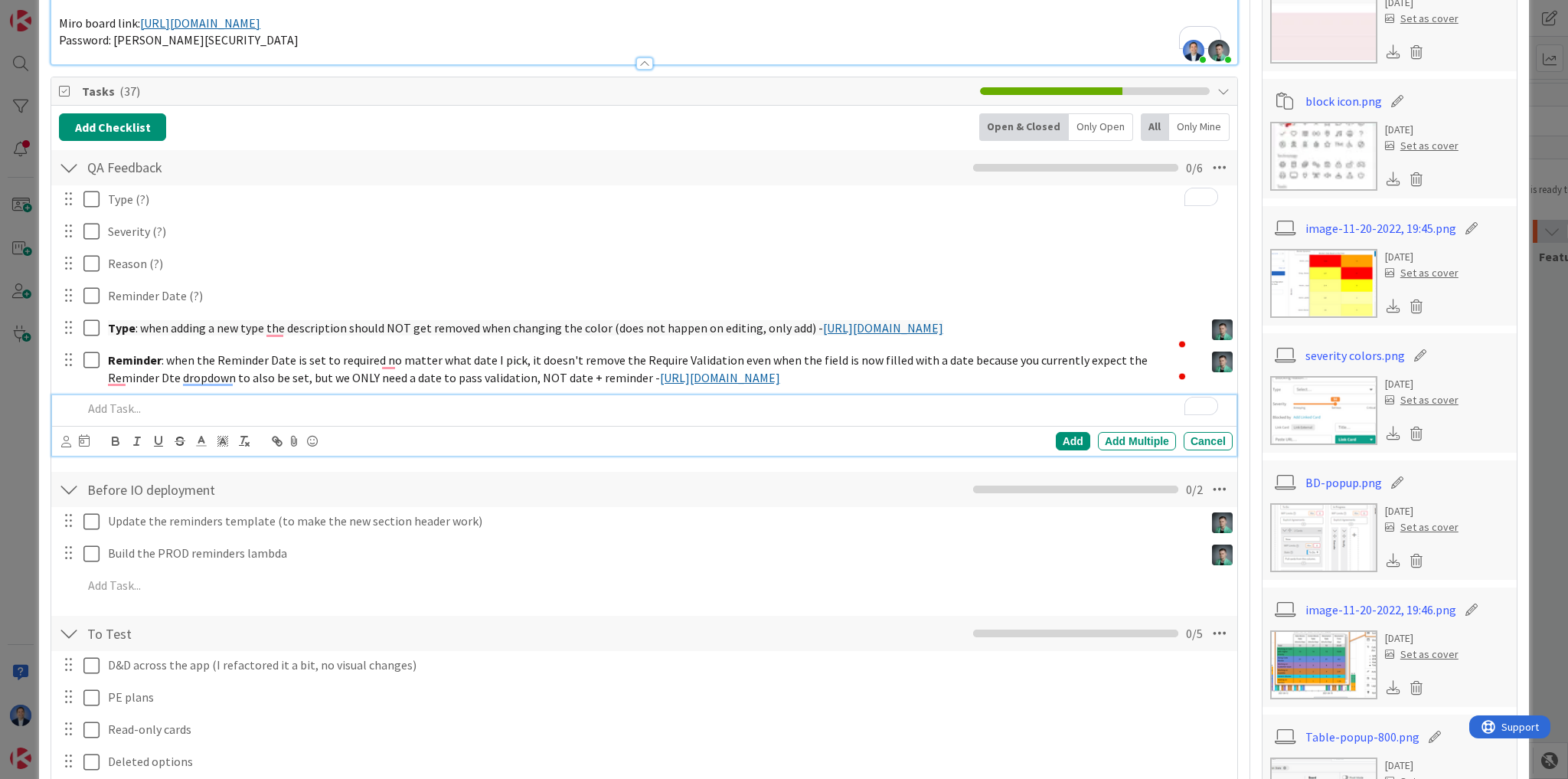
drag, startPoint x: 401, startPoint y: 417, endPoint x: 410, endPoint y: 424, distance: 11.4
click at [401, 417] on p "To enrich screen reader interactions, please activate Accessibility in Grammarl…" at bounding box center [654, 408] width 1144 height 18
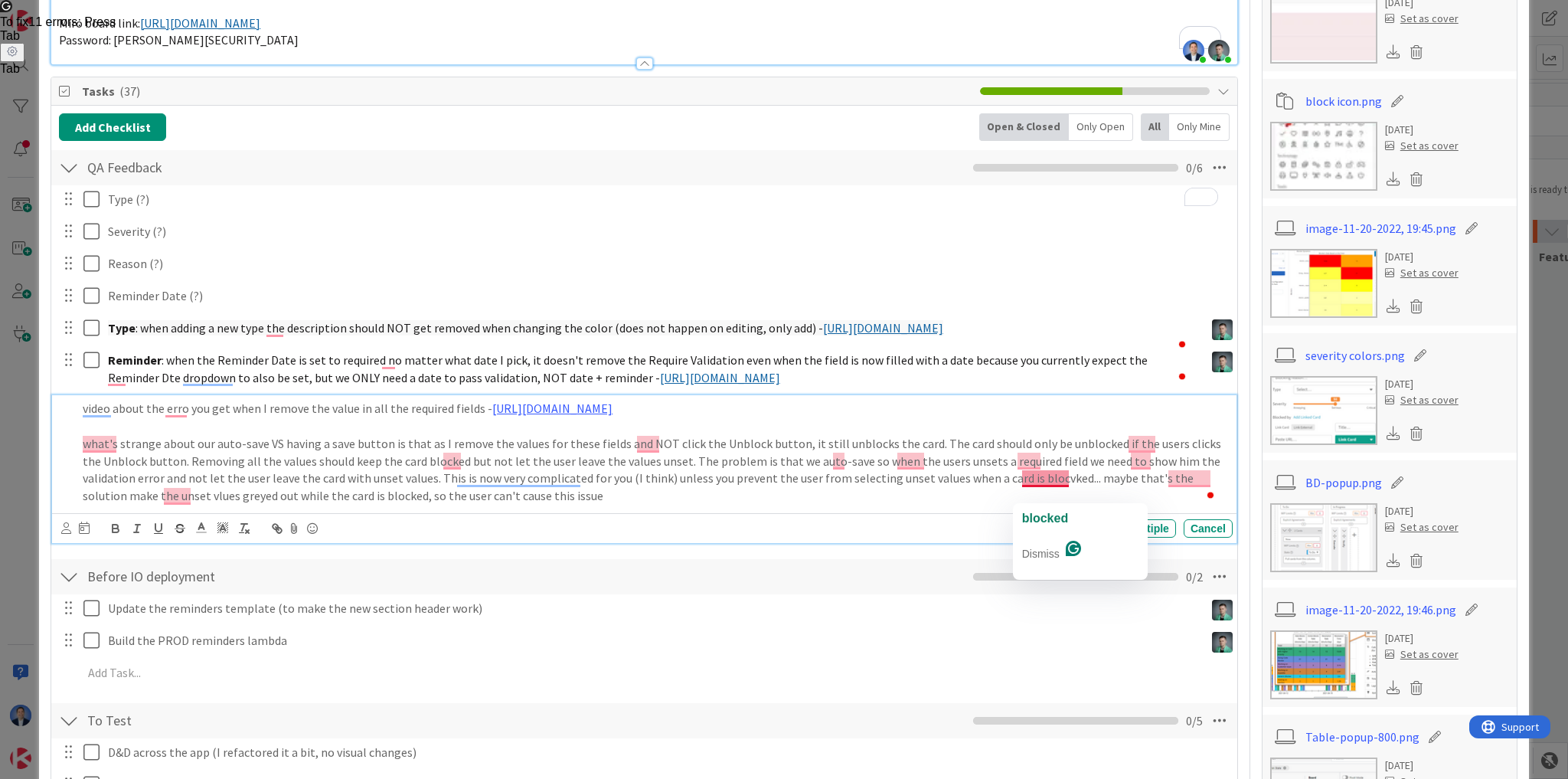
click at [1051, 494] on p "what's strange about our auto-save VS having a save button is that as I remove …" at bounding box center [654, 469] width 1144 height 69
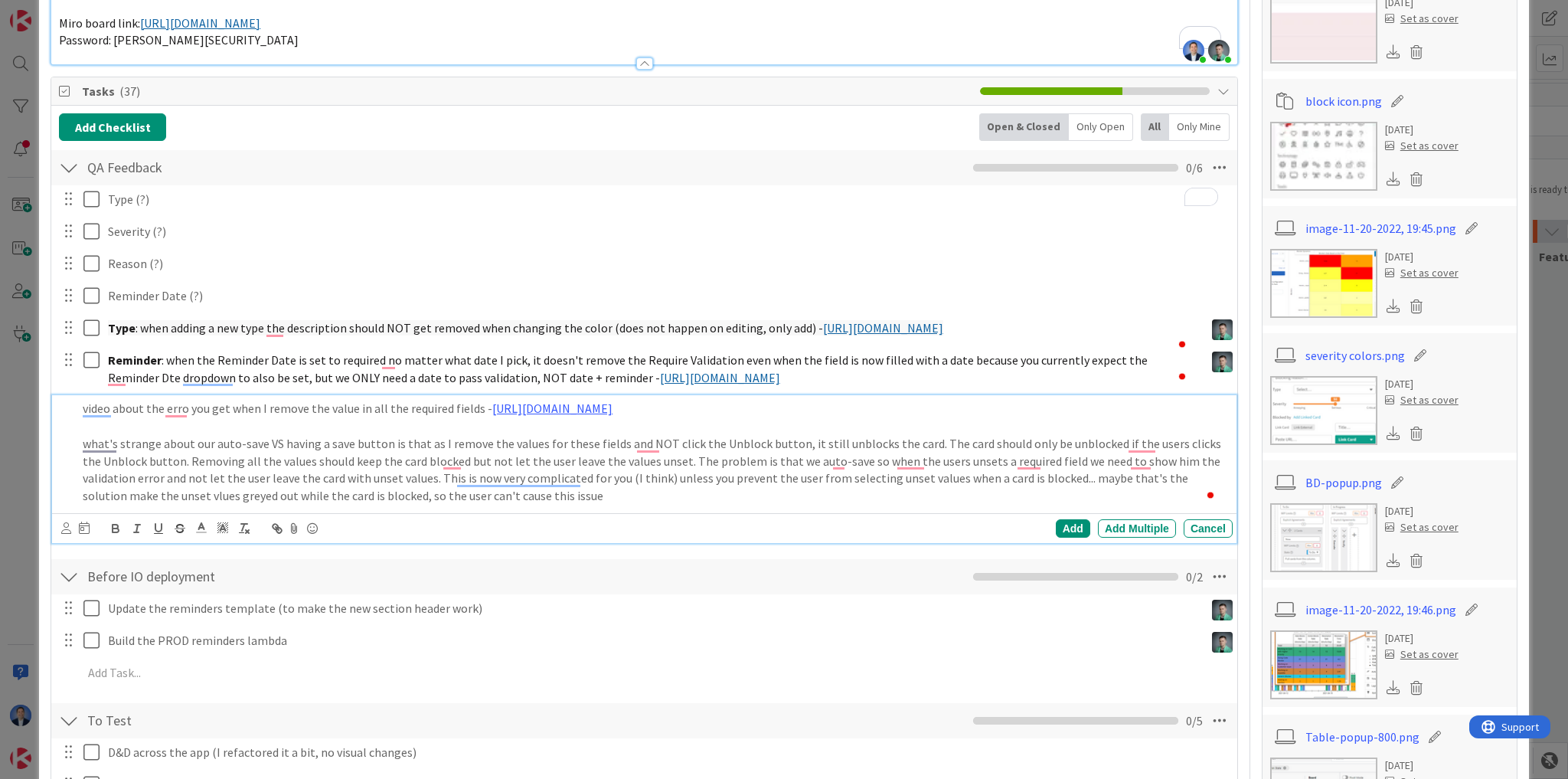
click at [591, 500] on p "what's strange about our auto-save VS having a save button is that as I remove …" at bounding box center [654, 469] width 1144 height 69
click at [596, 505] on p "what's strange about our auto-save VS having a save button is that as I remove …" at bounding box center [654, 469] width 1144 height 69
drag, startPoint x: 716, startPoint y: 493, endPoint x: 427, endPoint y: 497, distance: 289.0
click at [427, 497] on p "what's strange about our auto-save VS having a save button is that as I remove …" at bounding box center [654, 469] width 1144 height 69
click at [927, 531] on div "Add Add Multiple Cancel" at bounding box center [647, 528] width 1172 height 21
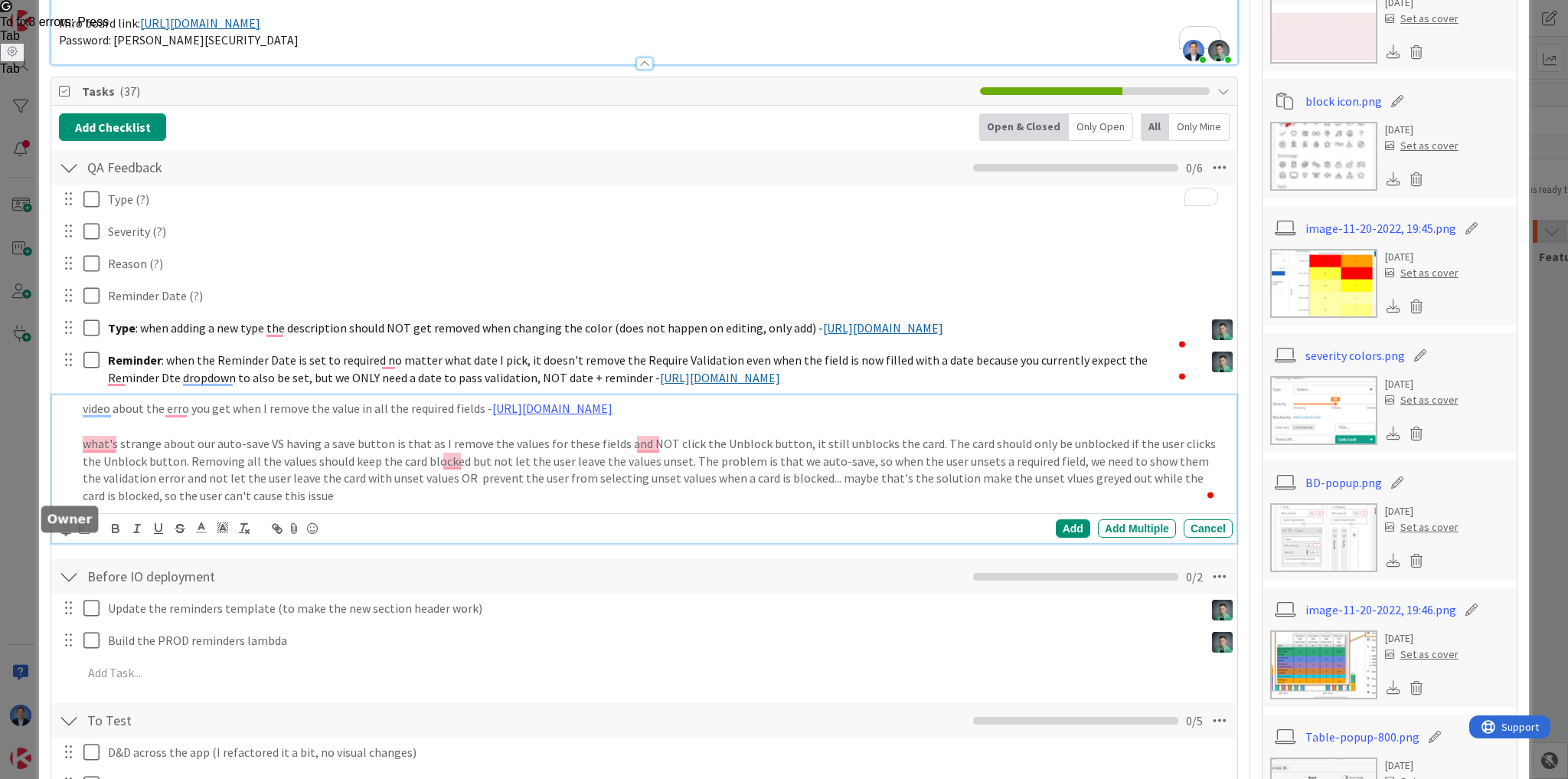
click at [67, 533] on icon at bounding box center [66, 528] width 10 height 11
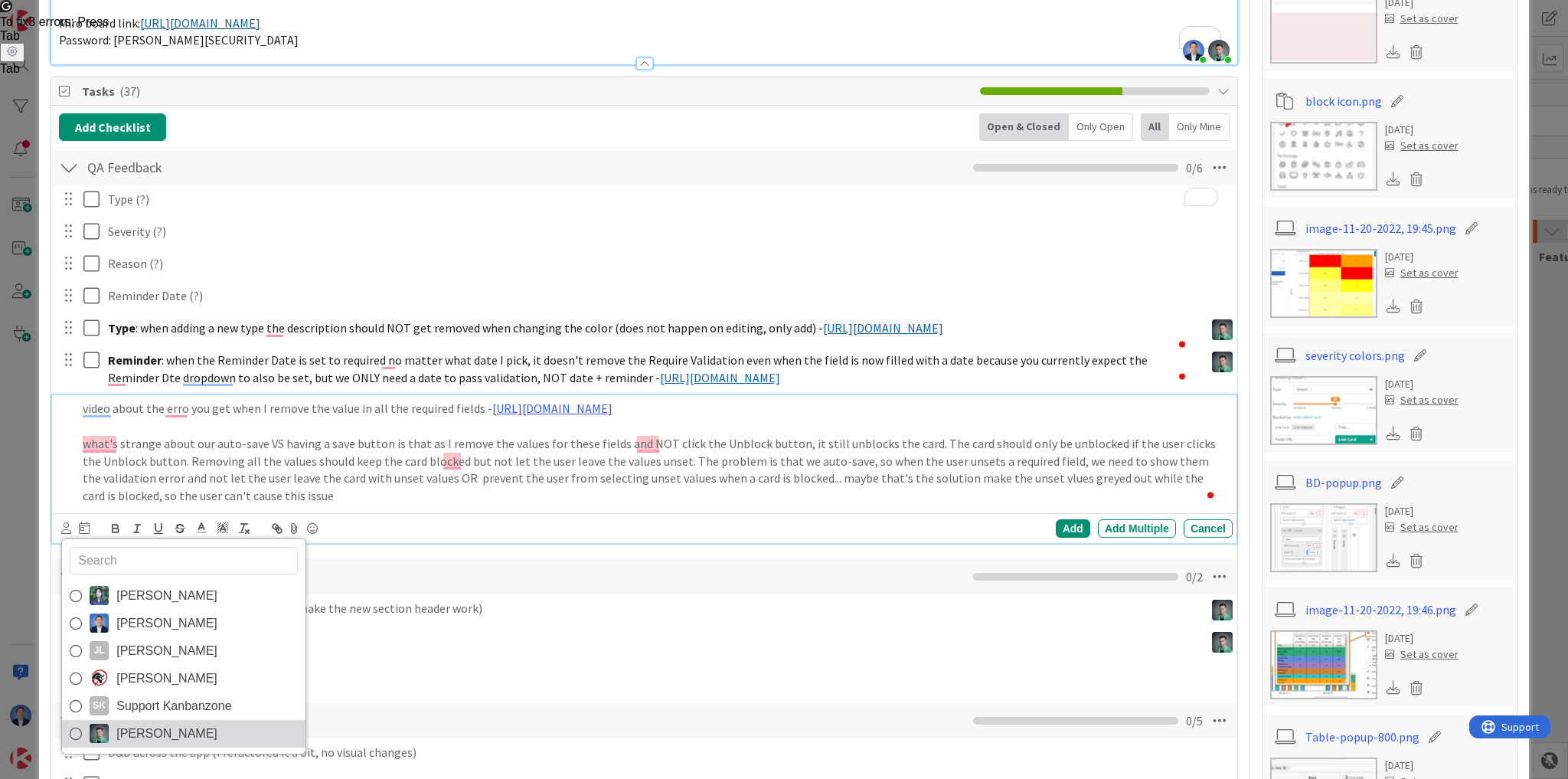
click at [137, 745] on span "[PERSON_NAME]" at bounding box center [166, 733] width 101 height 23
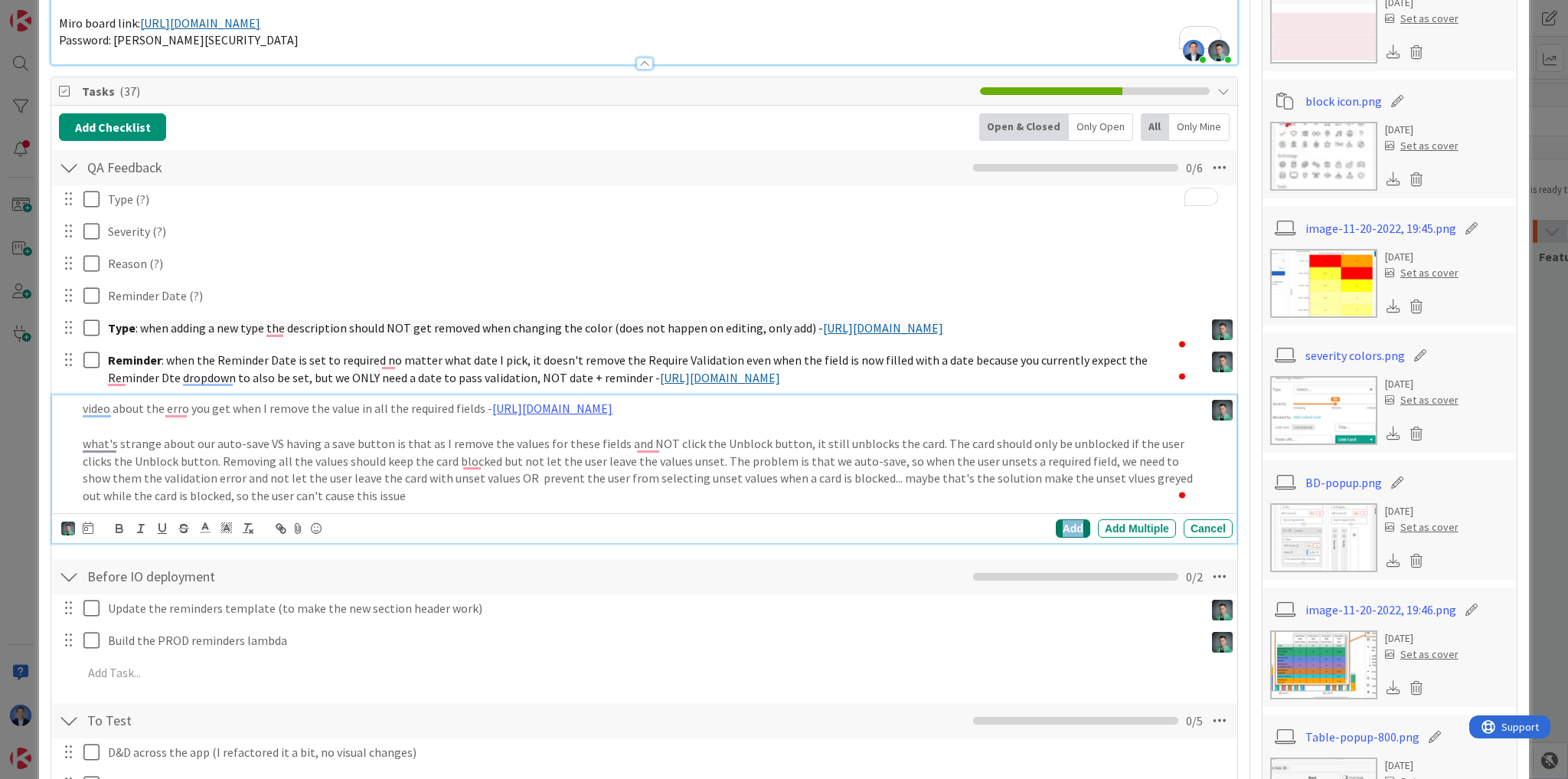
click at [1060, 538] on div "Add" at bounding box center [1072, 529] width 34 height 18
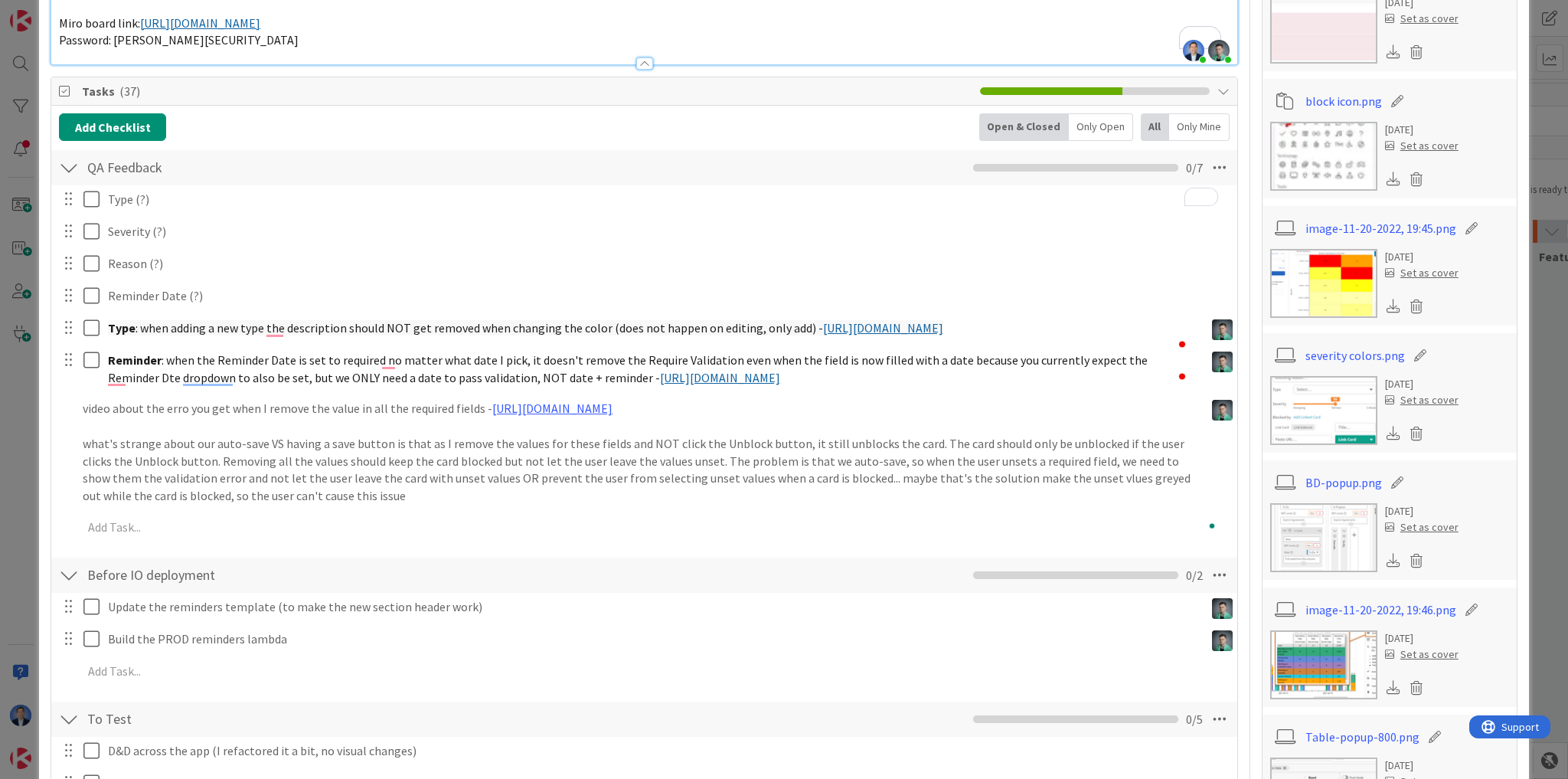
type textarea "x"
